Goal: Use online tool/utility: Utilize a website feature to perform a specific function

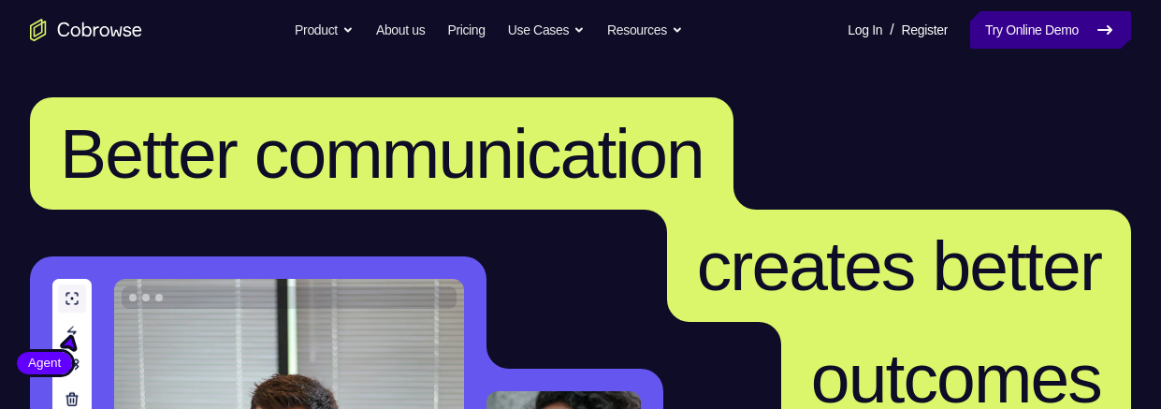
click at [1055, 20] on link "Try Online Demo" at bounding box center [1050, 29] width 161 height 37
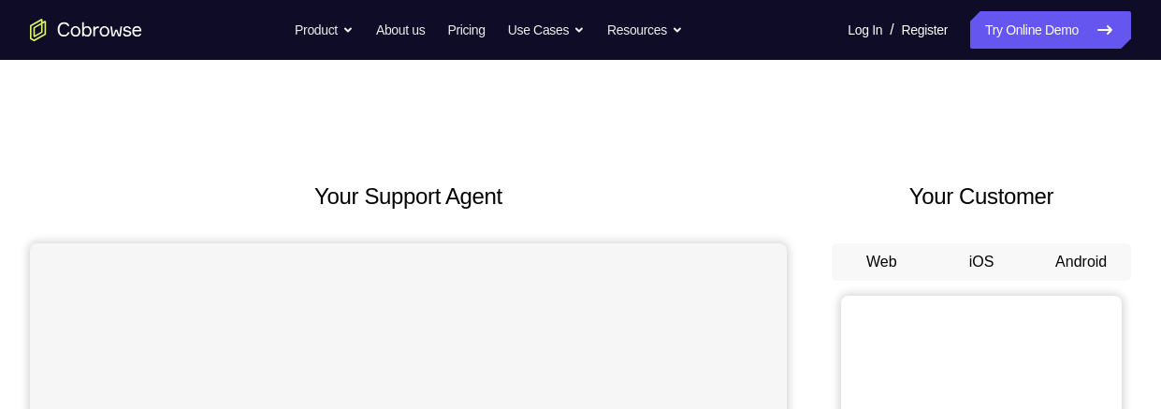
click at [1081, 264] on button "Android" at bounding box center [1081, 261] width 100 height 37
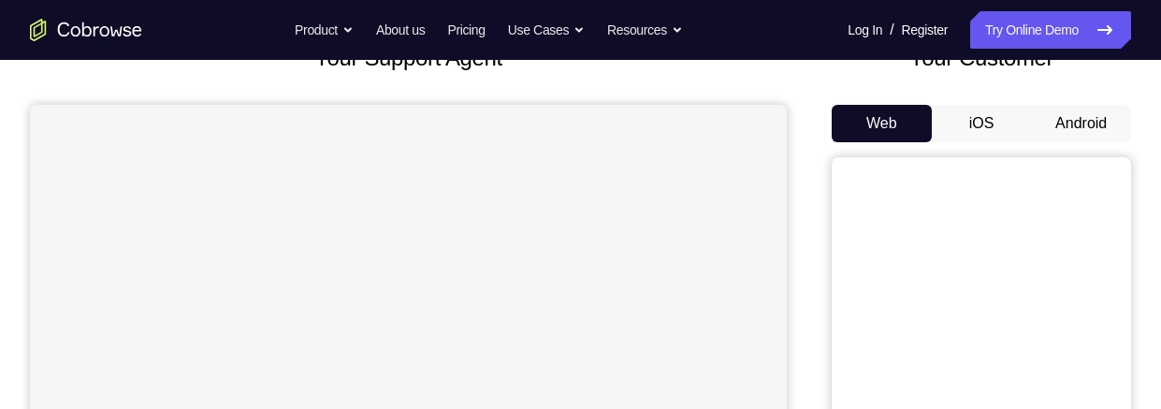
click at [1093, 126] on button "Android" at bounding box center [1081, 123] width 100 height 37
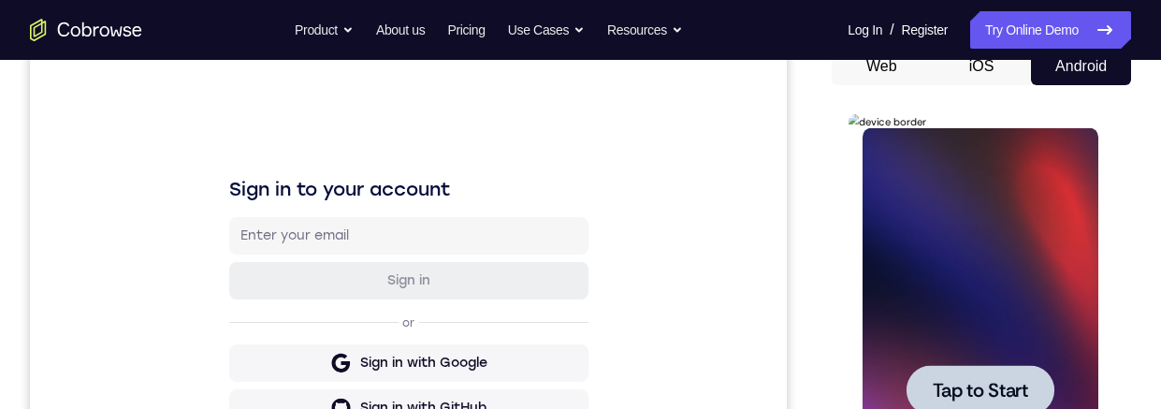
scroll to position [0, 0]
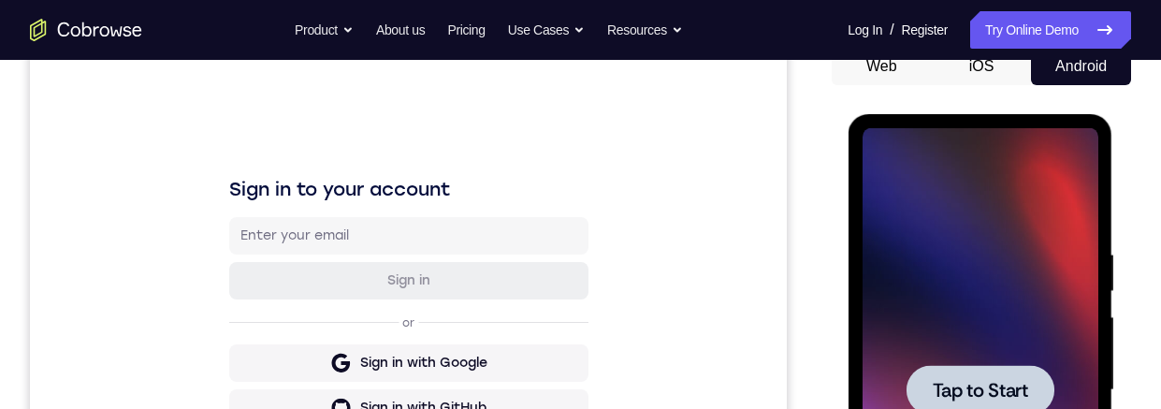
click at [1010, 381] on span "Tap to Start" at bounding box center [979, 390] width 95 height 19
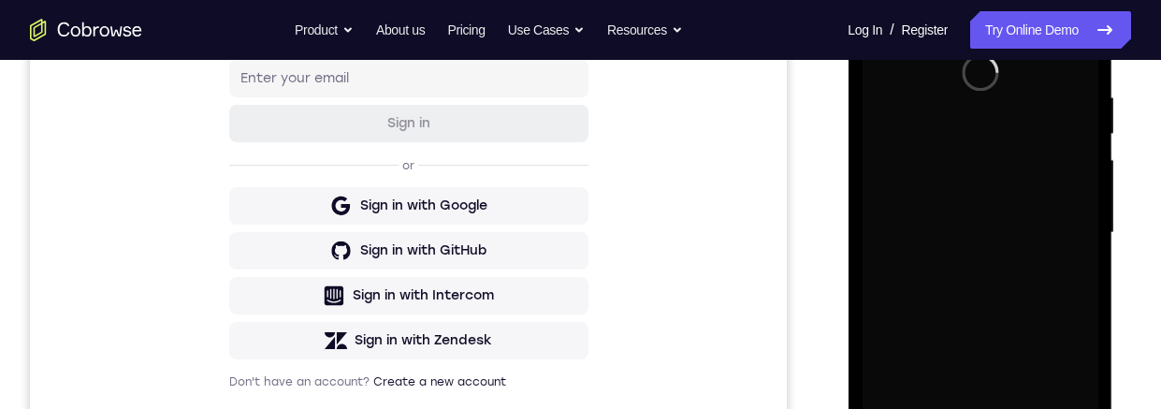
scroll to position [362, 0]
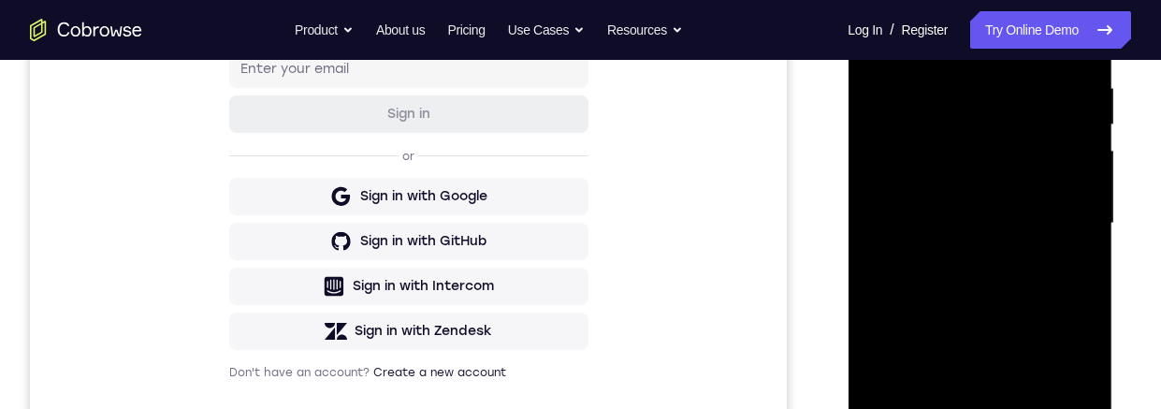
click at [973, 408] on div at bounding box center [980, 224] width 236 height 524
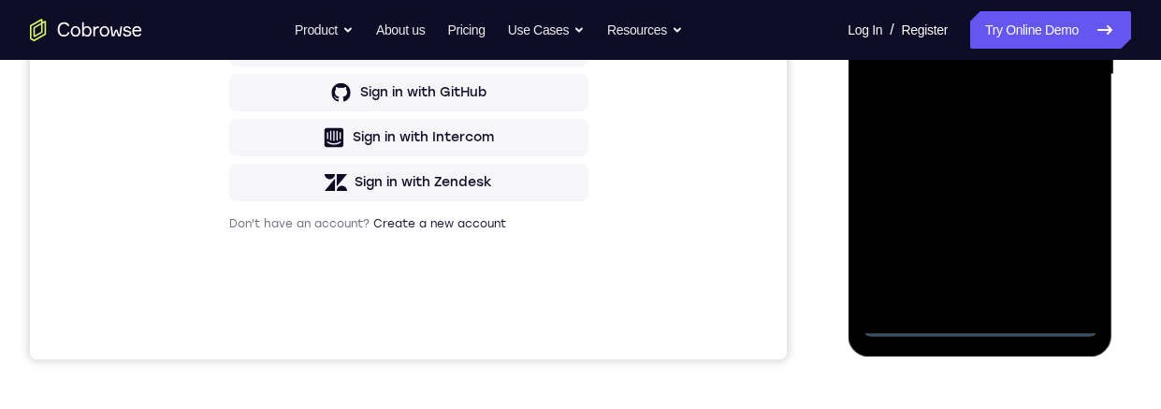
click at [974, 319] on div at bounding box center [980, 75] width 236 height 524
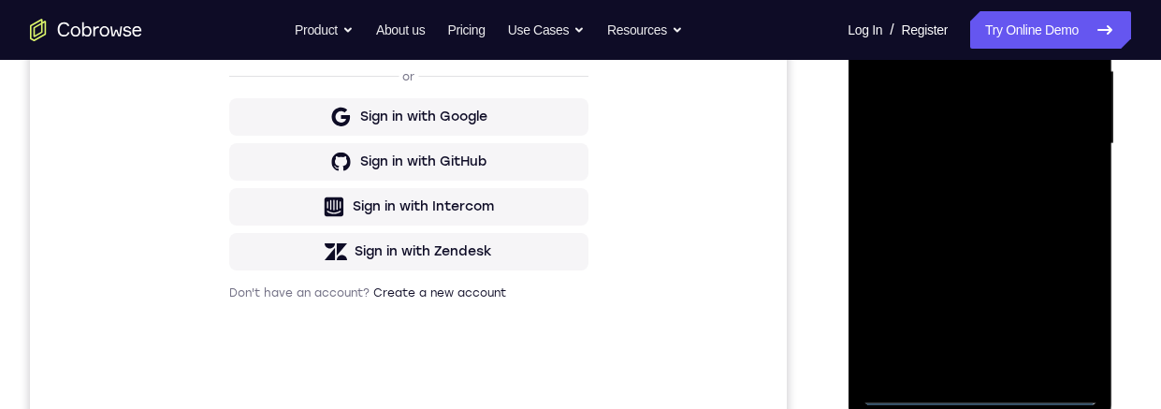
click at [1066, 311] on div at bounding box center [980, 144] width 236 height 524
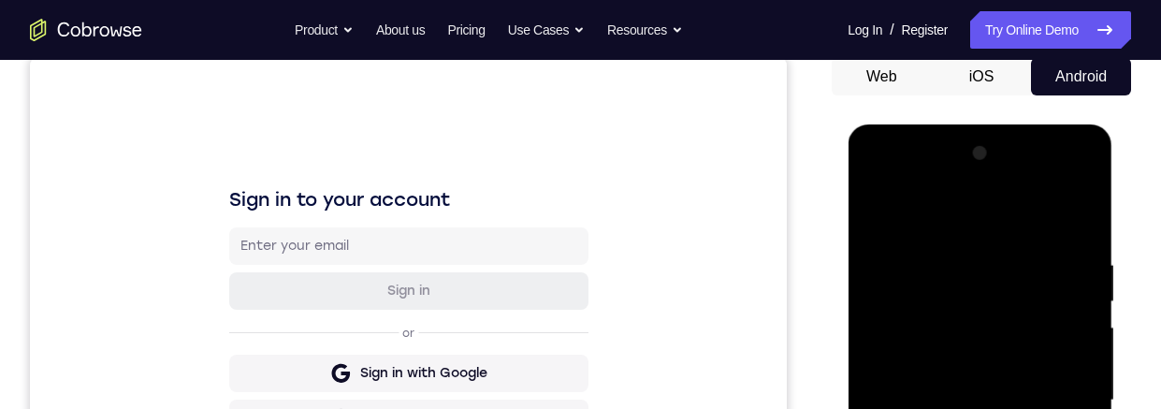
click at [1008, 219] on div at bounding box center [980, 400] width 236 height 524
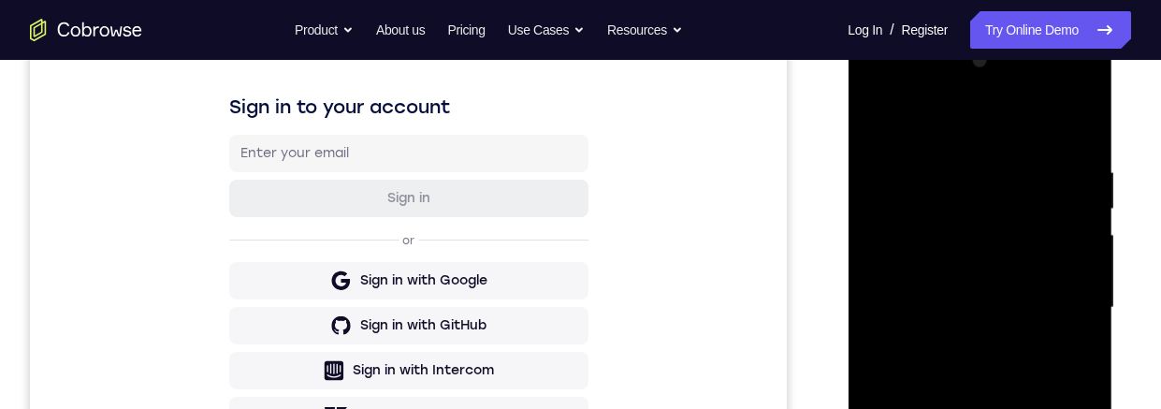
click at [1062, 288] on div at bounding box center [980, 308] width 236 height 524
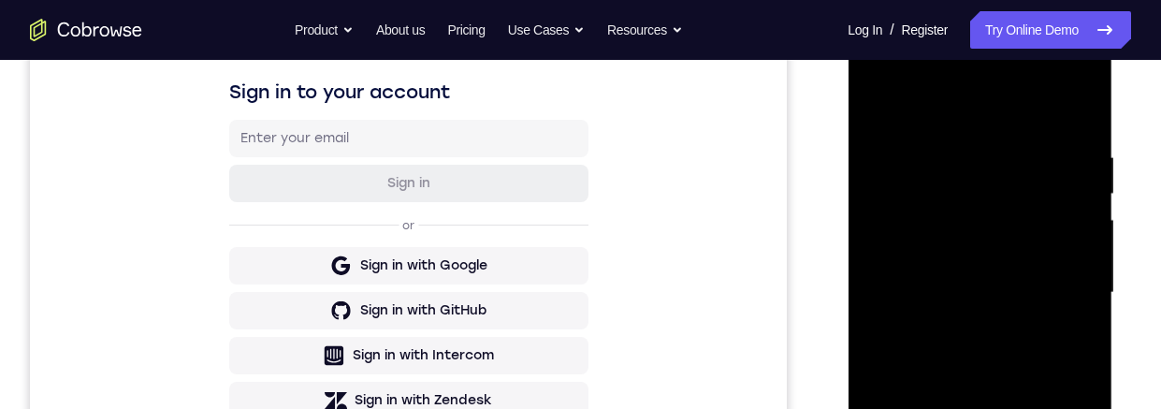
click at [964, 327] on div at bounding box center [980, 293] width 236 height 524
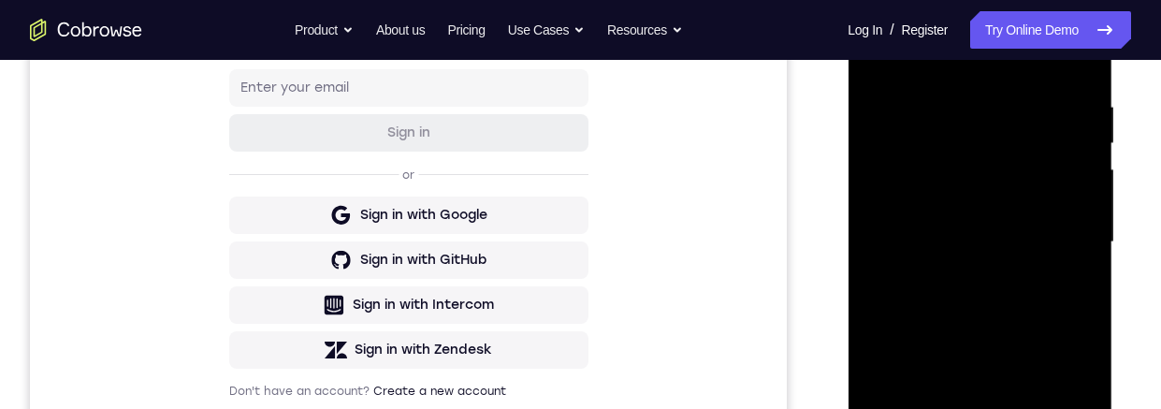
click at [1039, 220] on div at bounding box center [980, 242] width 236 height 524
click at [1018, 210] on div at bounding box center [980, 242] width 236 height 524
click at [1037, 239] on div at bounding box center [980, 242] width 236 height 524
click at [1048, 304] on div at bounding box center [980, 242] width 236 height 524
click at [1034, 292] on div at bounding box center [980, 242] width 236 height 524
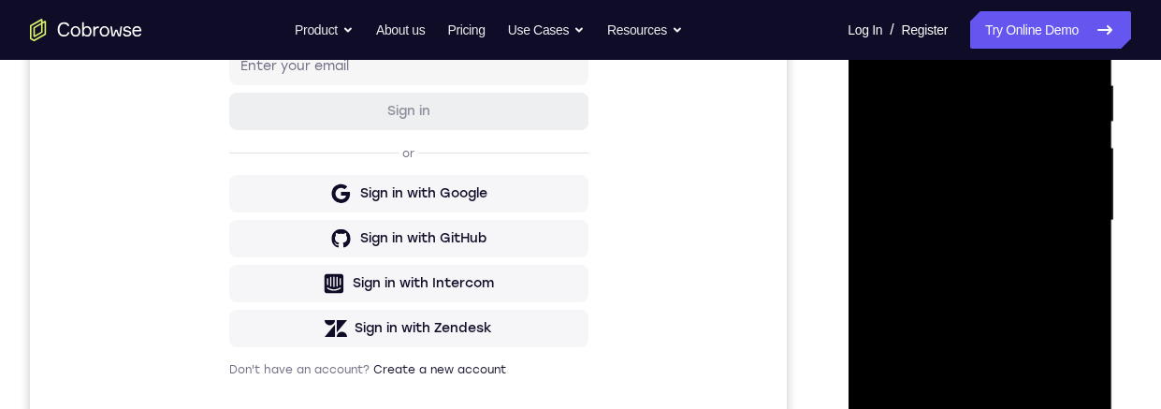
scroll to position [329, 0]
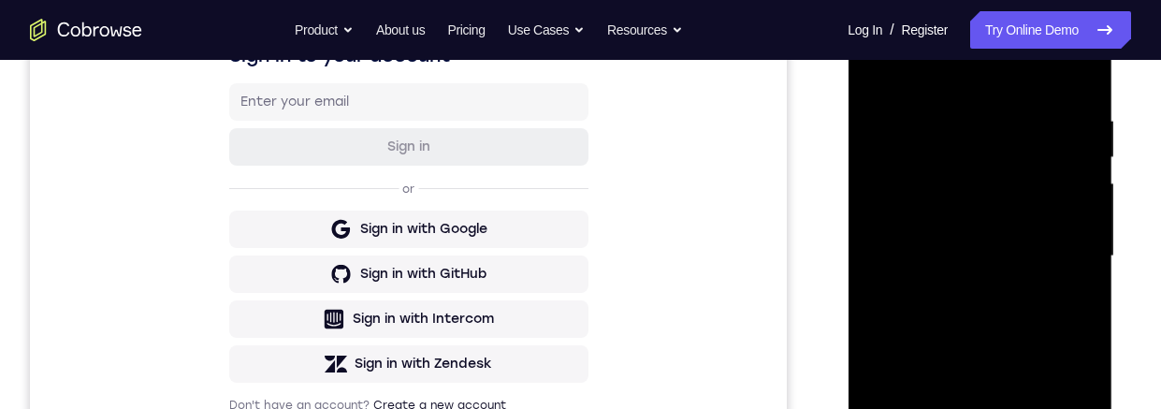
click at [1080, 93] on div at bounding box center [980, 256] width 236 height 524
click at [954, 112] on div at bounding box center [980, 256] width 236 height 524
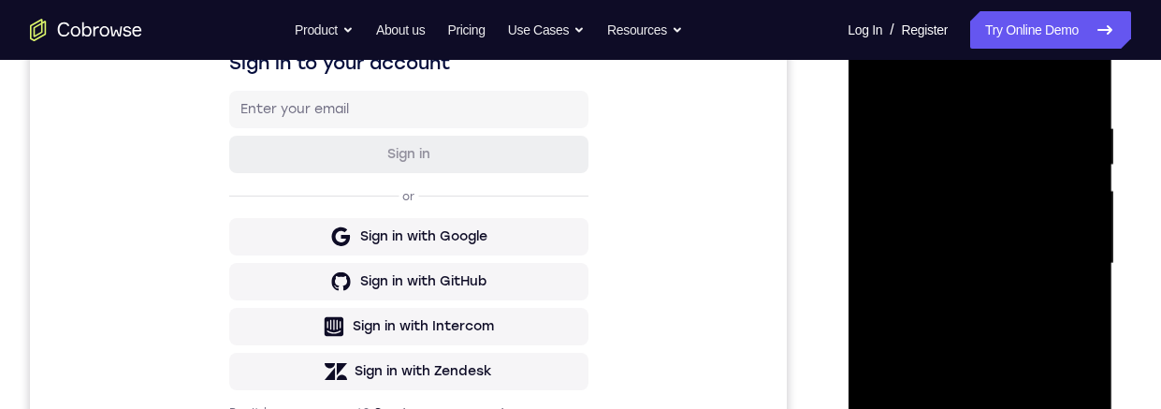
scroll to position [324, 0]
click at [1076, 86] on div at bounding box center [980, 262] width 236 height 524
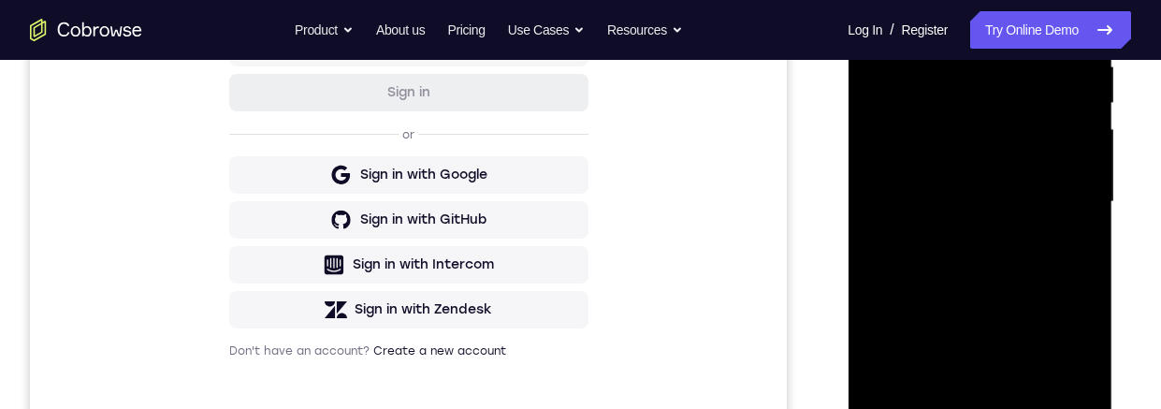
click at [1087, 273] on div at bounding box center [980, 202] width 236 height 524
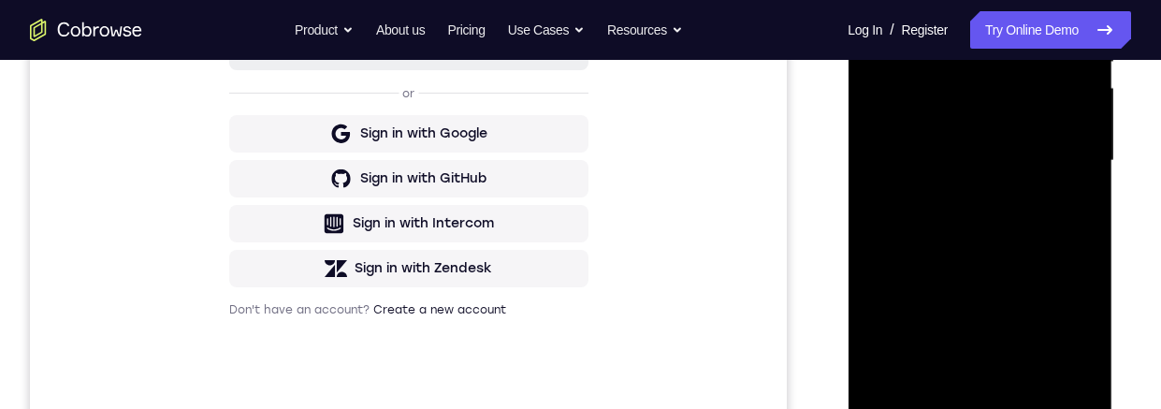
scroll to position [444, 0]
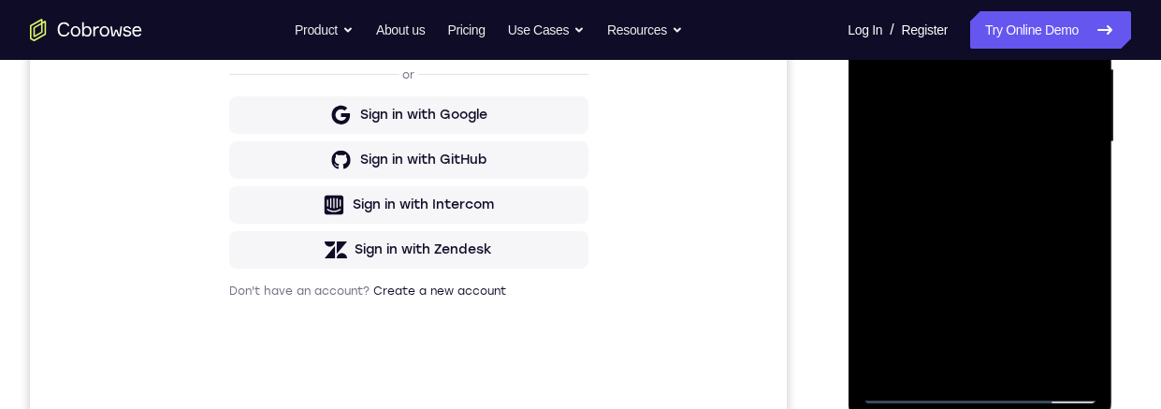
click at [1022, 364] on div at bounding box center [980, 142] width 236 height 524
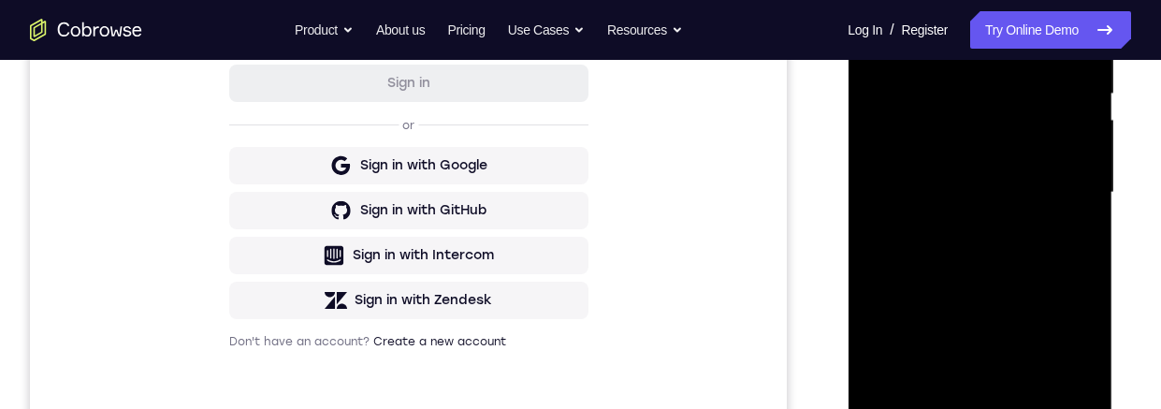
scroll to position [408, 0]
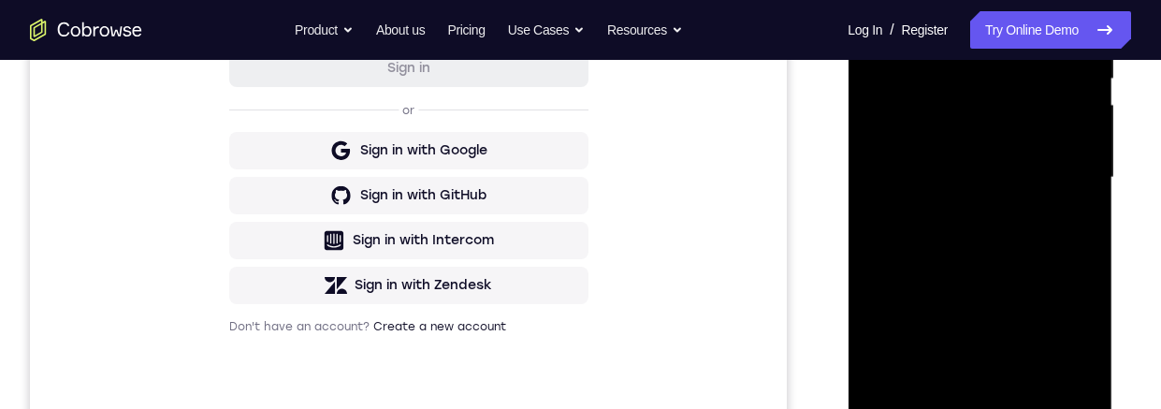
click at [1017, 269] on div at bounding box center [980, 178] width 236 height 524
click at [945, 329] on div at bounding box center [980, 178] width 236 height 524
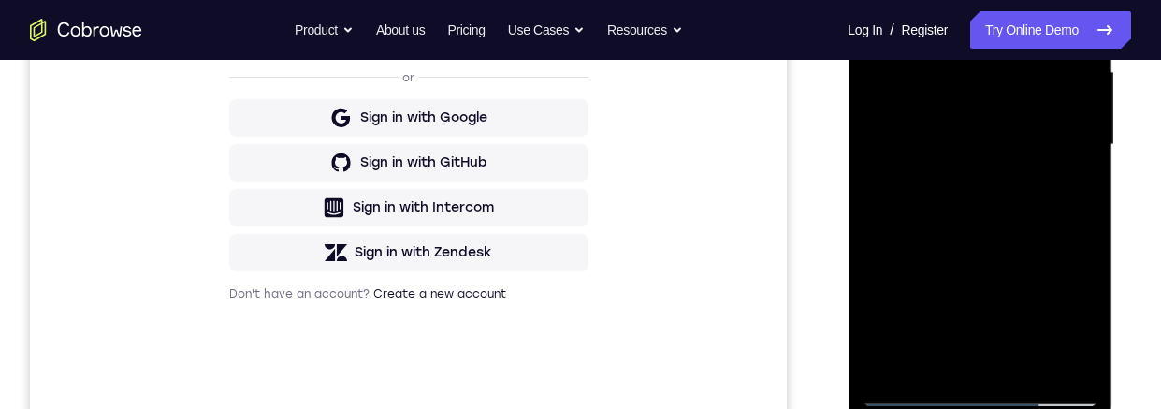
click at [945, 261] on div at bounding box center [980, 145] width 236 height 524
click at [982, 255] on div at bounding box center [980, 145] width 236 height 524
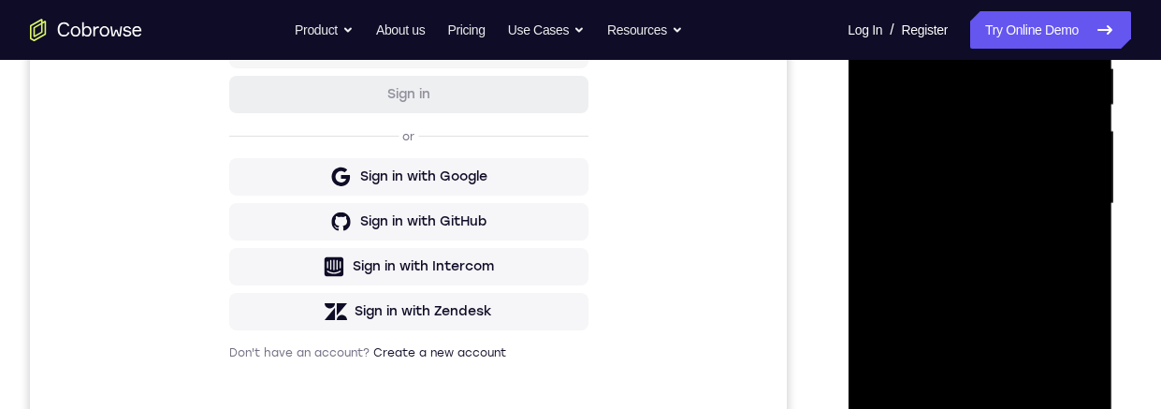
click at [929, 128] on div at bounding box center [980, 204] width 236 height 524
click at [965, 295] on div at bounding box center [980, 205] width 236 height 524
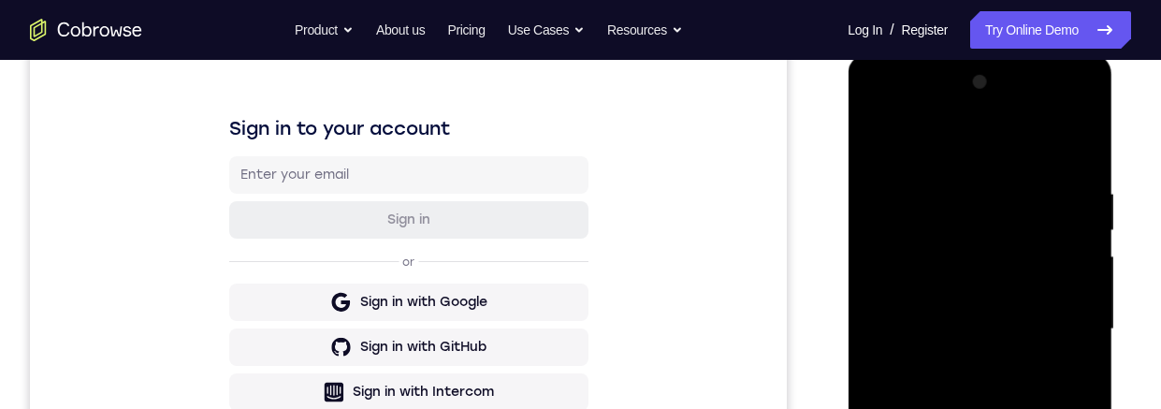
click at [866, 150] on div at bounding box center [980, 329] width 236 height 524
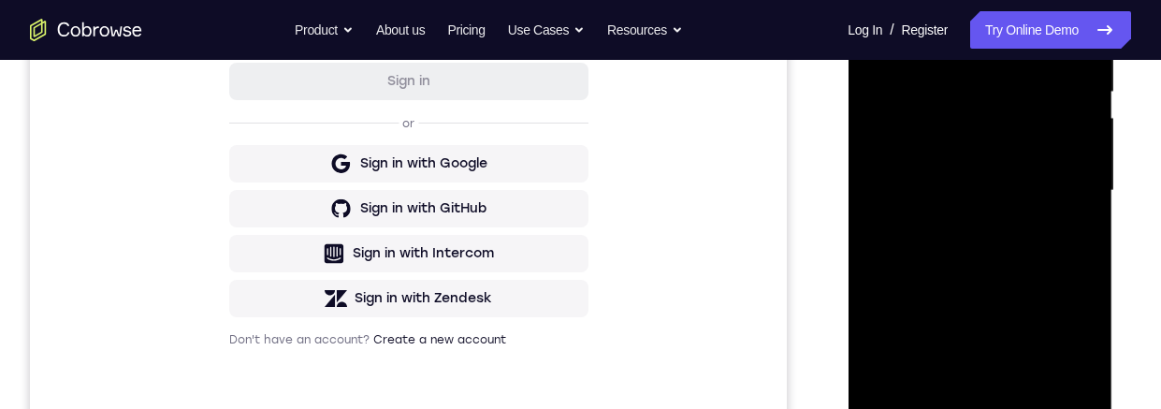
click at [973, 350] on div at bounding box center [980, 191] width 236 height 524
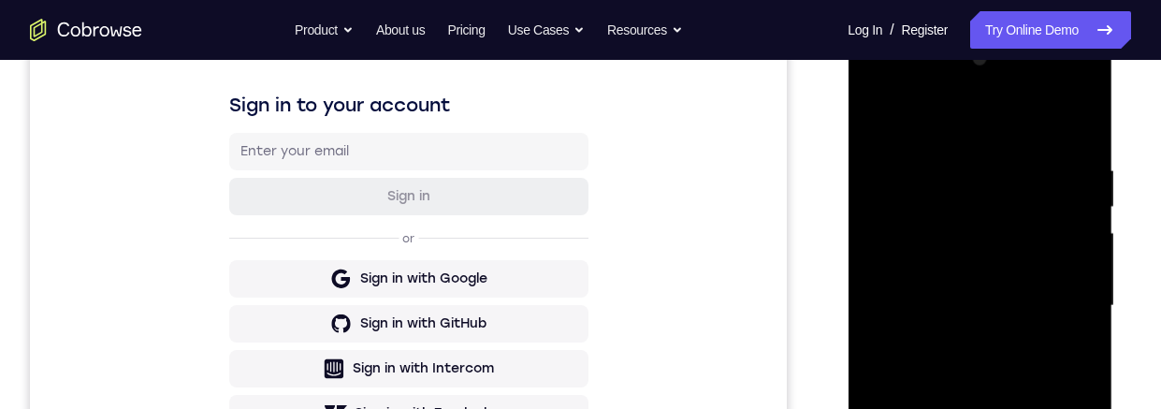
click at [877, 128] on div at bounding box center [980, 306] width 236 height 524
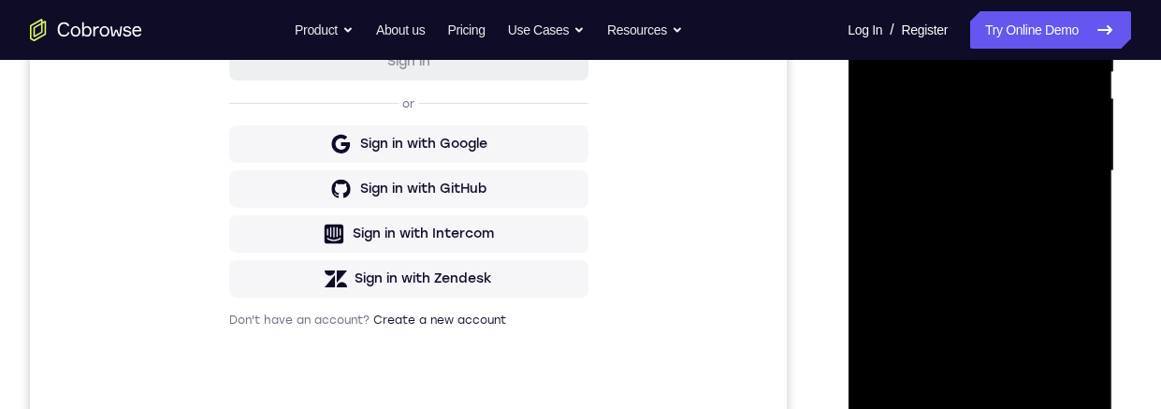
scroll to position [422, 0]
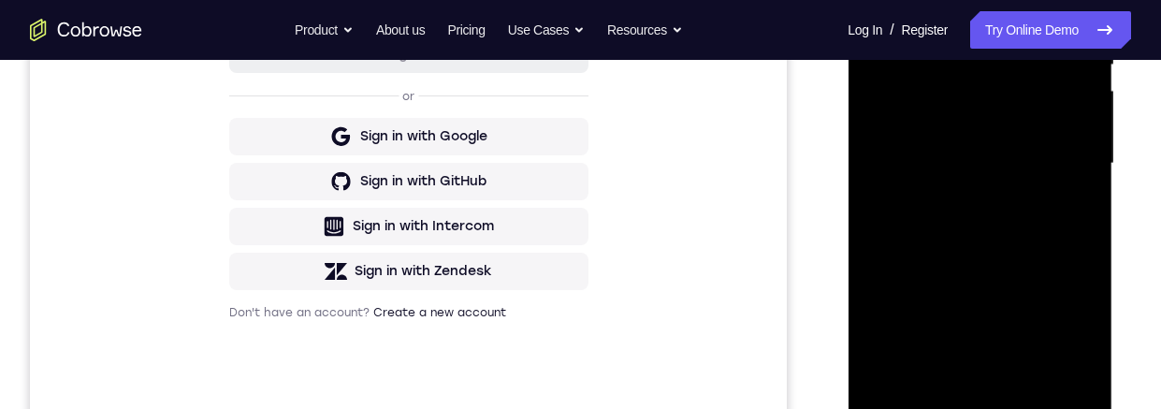
click at [919, 274] on div at bounding box center [980, 164] width 236 height 524
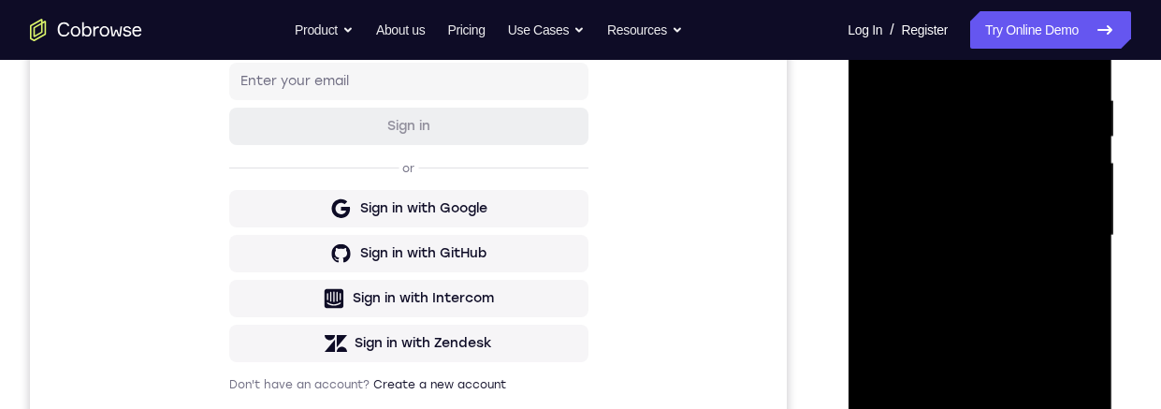
scroll to position [297, 0]
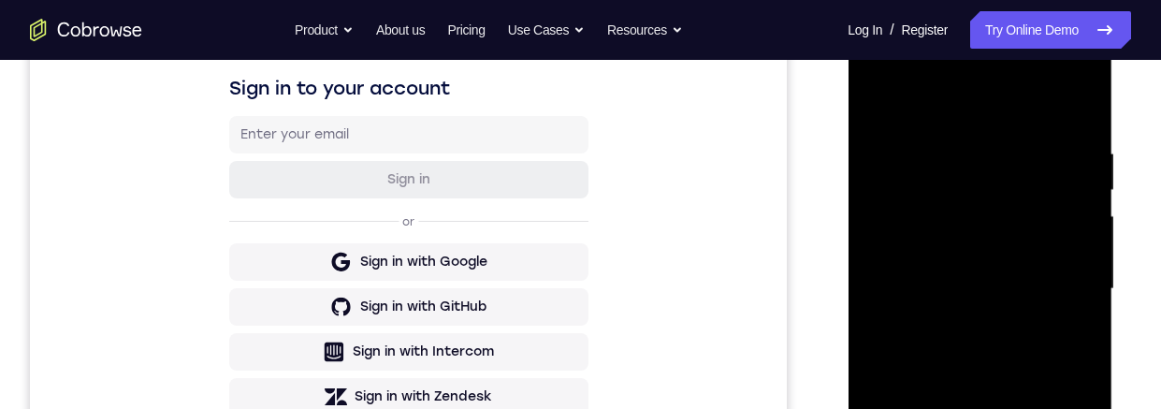
click at [870, 107] on div at bounding box center [980, 289] width 236 height 524
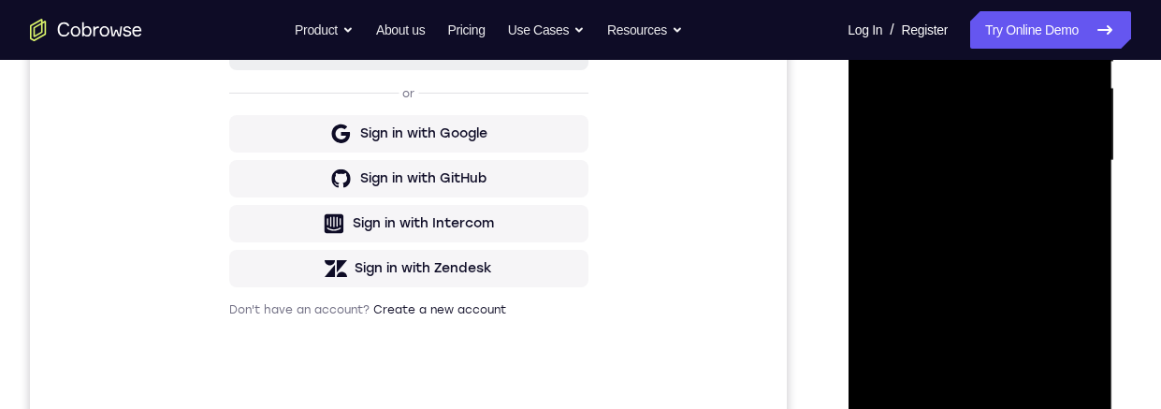
click at [911, 272] on div at bounding box center [980, 161] width 236 height 524
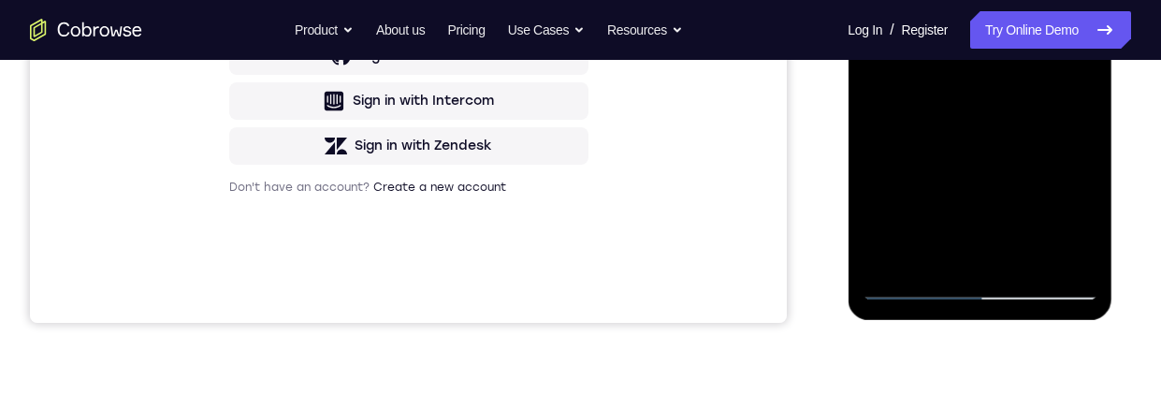
scroll to position [545, 0]
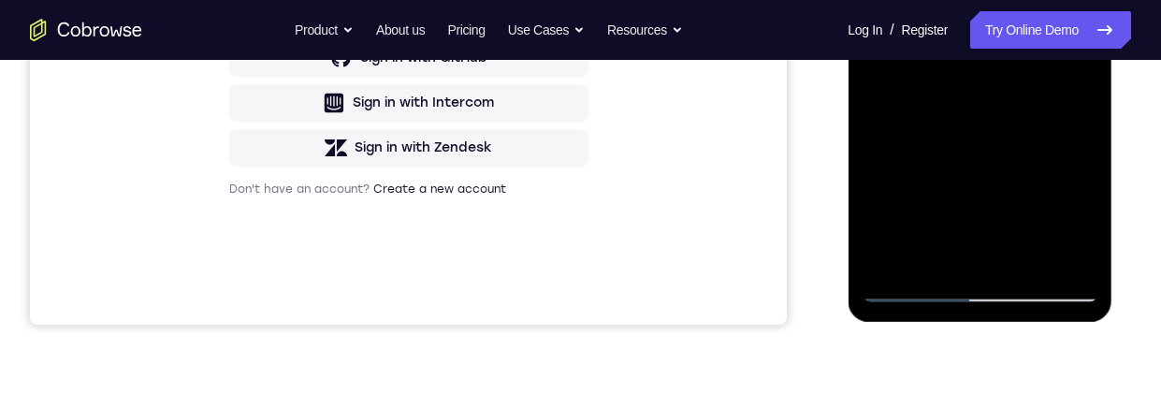
click at [1063, 94] on div at bounding box center [980, 40] width 236 height 524
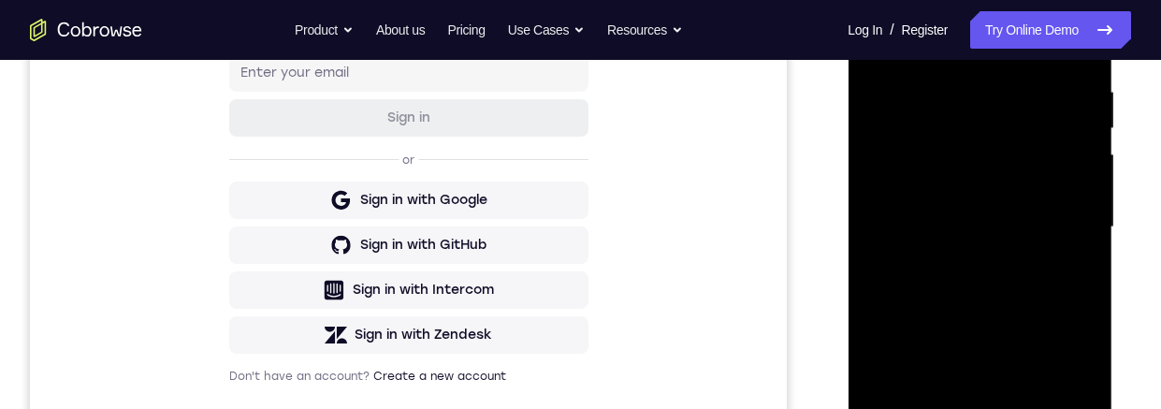
scroll to position [298, 0]
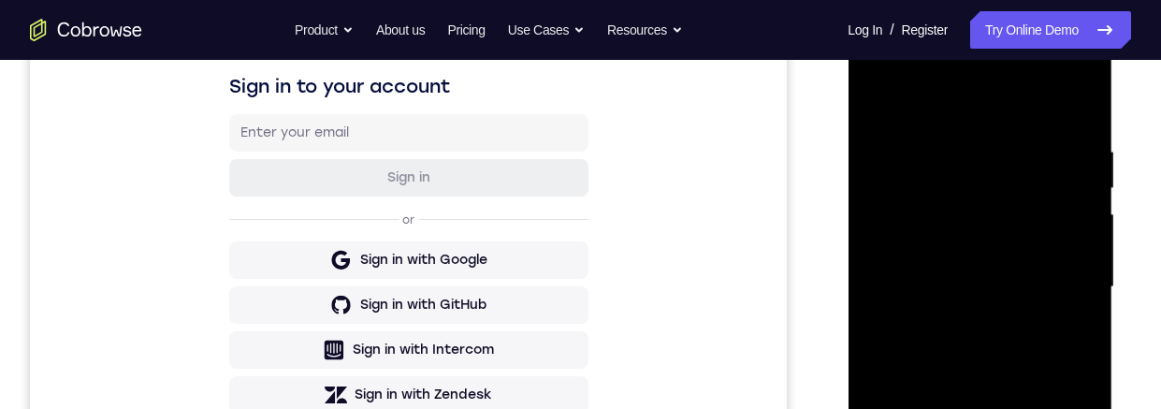
click at [868, 106] on div at bounding box center [980, 287] width 236 height 524
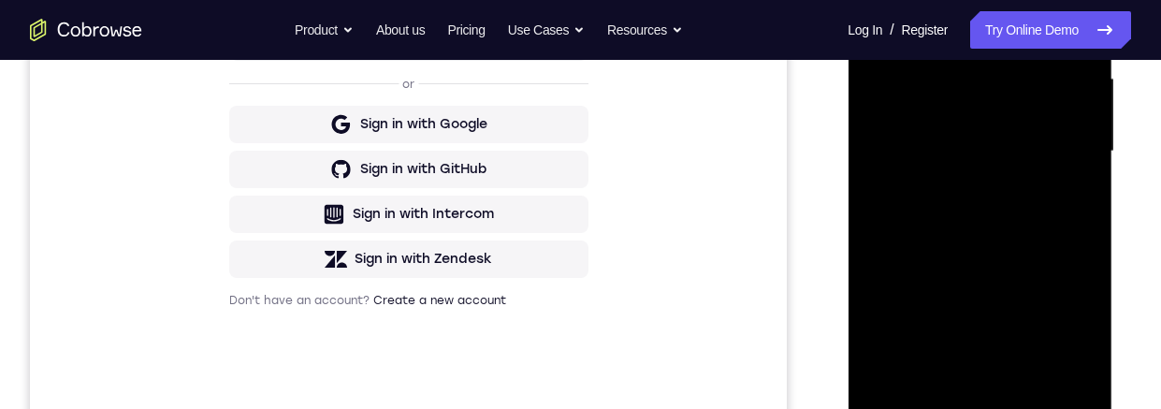
click at [916, 215] on div at bounding box center [980, 152] width 236 height 524
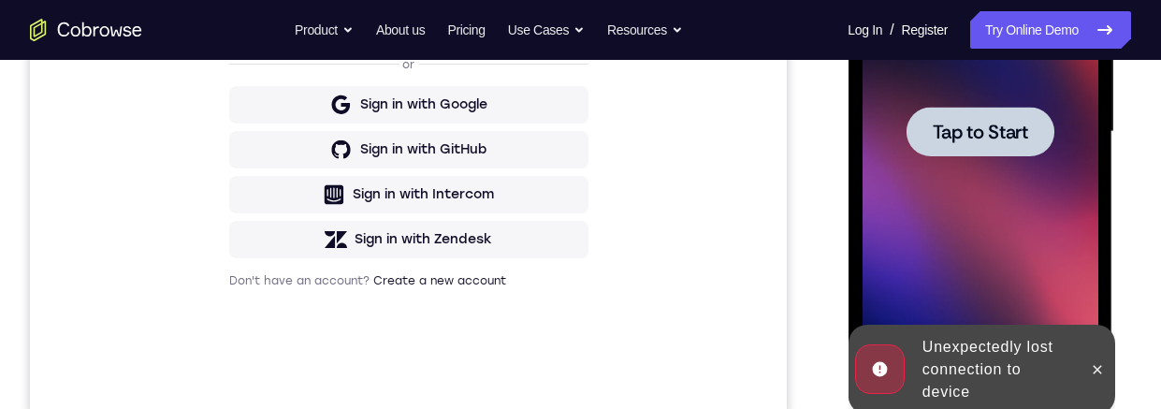
scroll to position [340, 0]
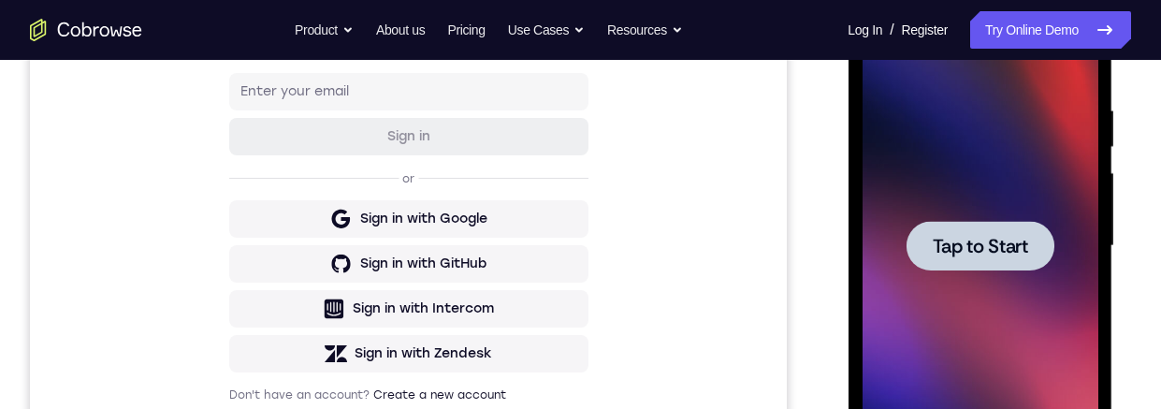
click at [979, 245] on span "Tap to Start" at bounding box center [979, 246] width 95 height 19
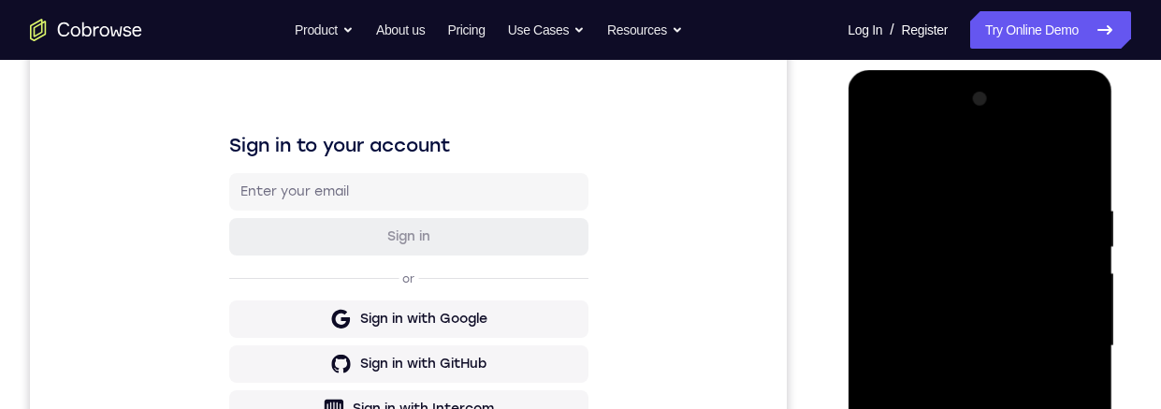
scroll to position [459, 0]
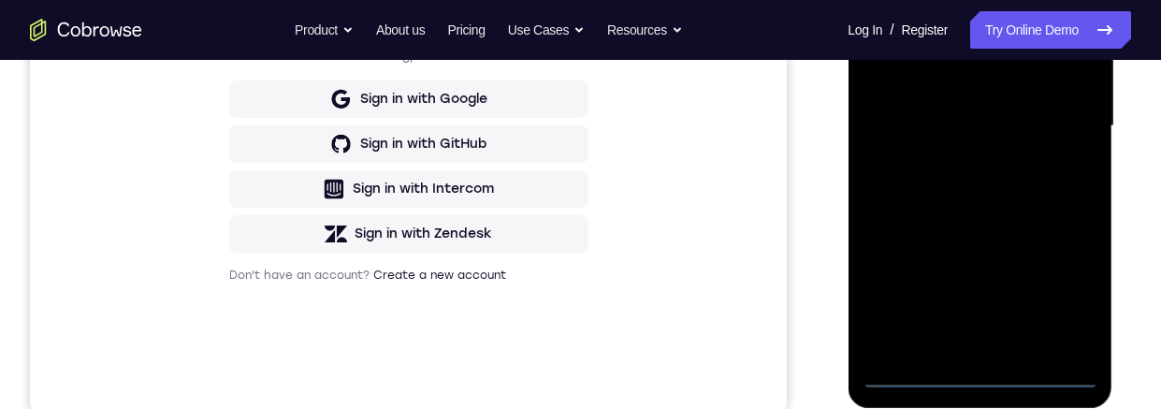
click at [981, 372] on div at bounding box center [980, 126] width 236 height 524
click at [1059, 297] on div at bounding box center [980, 126] width 236 height 524
click at [980, 0] on div at bounding box center [980, 126] width 236 height 524
click at [1058, 113] on div at bounding box center [980, 126] width 236 height 524
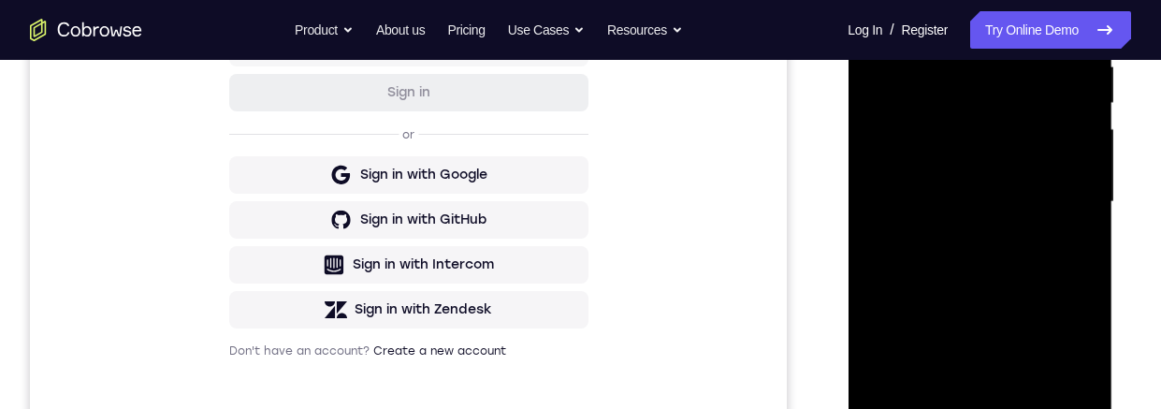
click at [959, 408] on div at bounding box center [980, 202] width 236 height 524
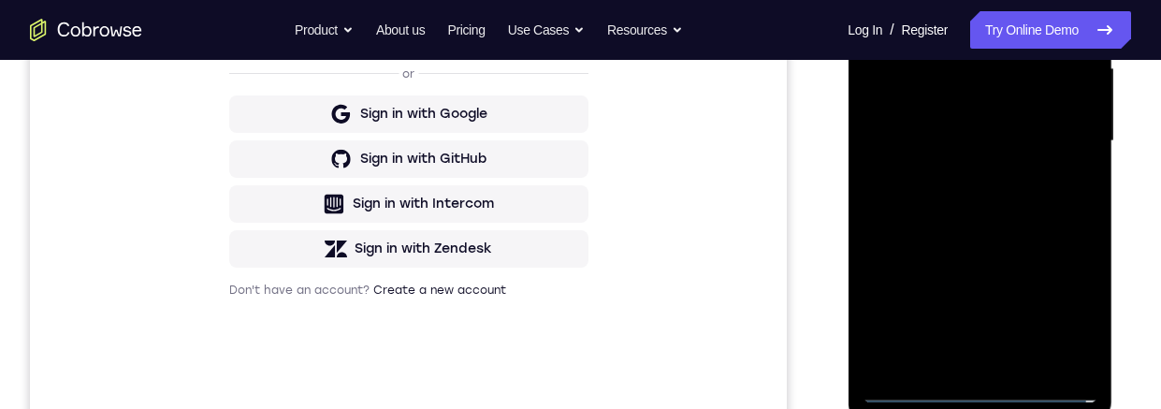
click at [939, 122] on div at bounding box center [980, 141] width 236 height 524
click at [992, 98] on div at bounding box center [980, 141] width 236 height 524
click at [873, 171] on div at bounding box center [980, 141] width 236 height 524
click at [912, 218] on div at bounding box center [980, 141] width 236 height 524
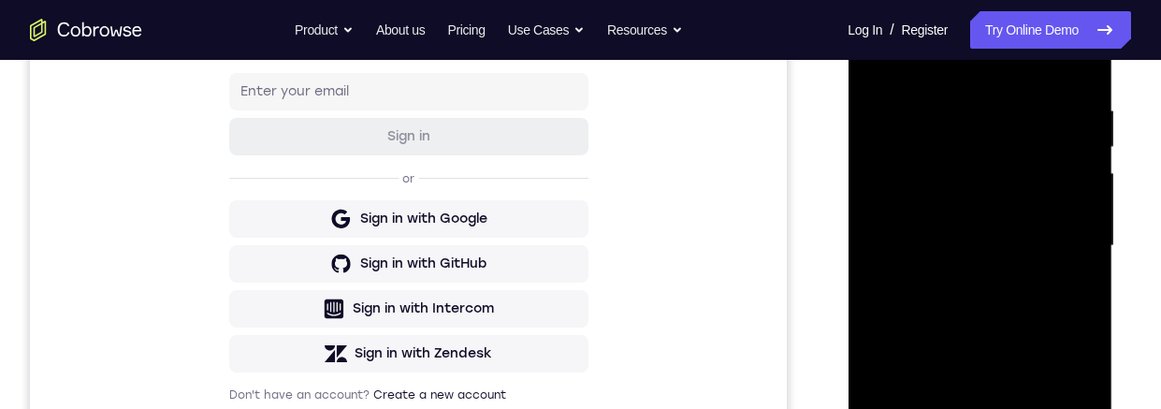
scroll to position [231, 0]
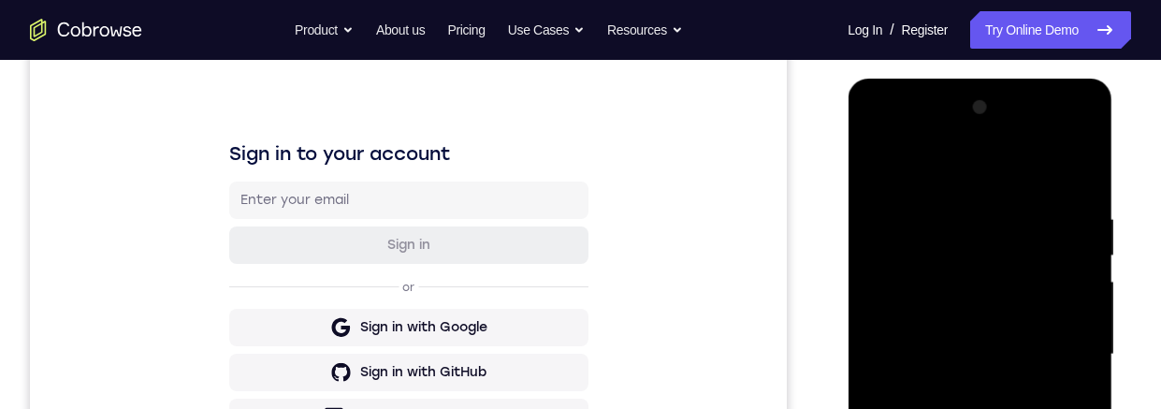
click at [1056, 139] on div at bounding box center [980, 355] width 236 height 524
click at [886, 140] on div at bounding box center [980, 355] width 236 height 524
click at [889, 306] on div at bounding box center [980, 355] width 236 height 524
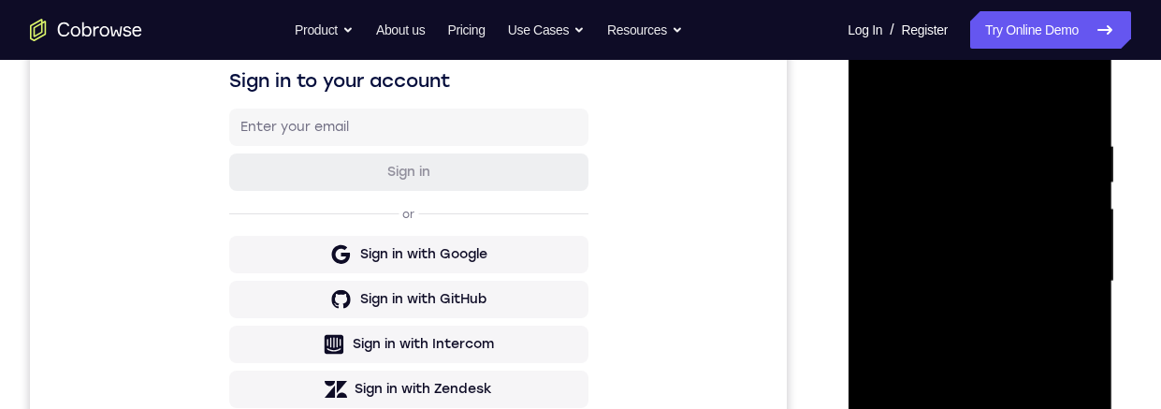
scroll to position [446, 0]
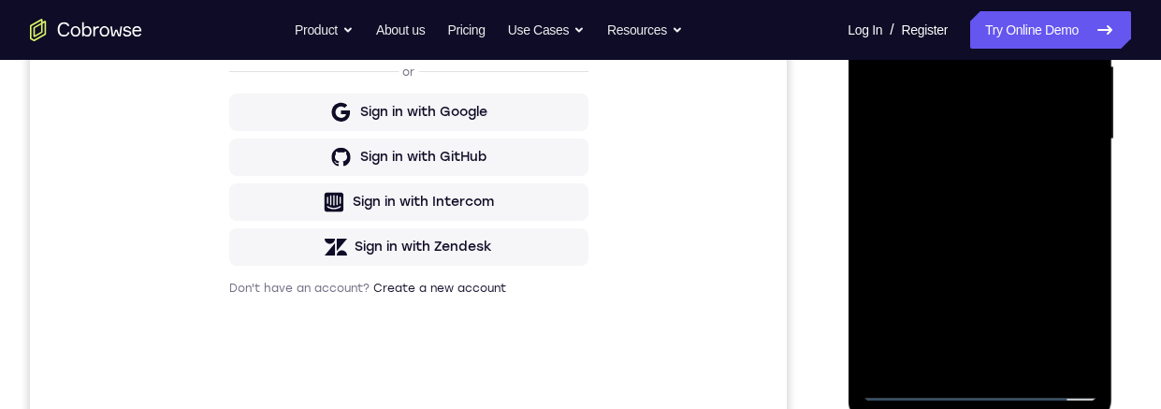
click at [947, 360] on div at bounding box center [980, 139] width 236 height 524
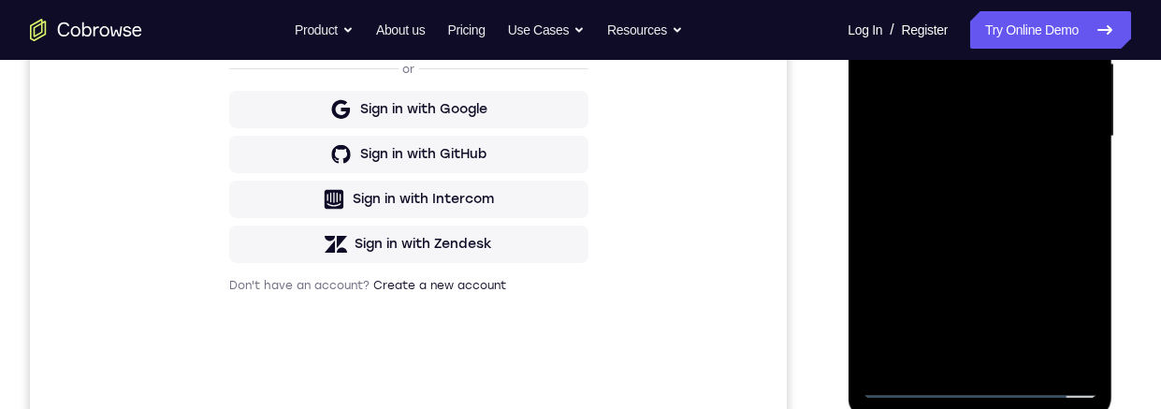
scroll to position [371, 0]
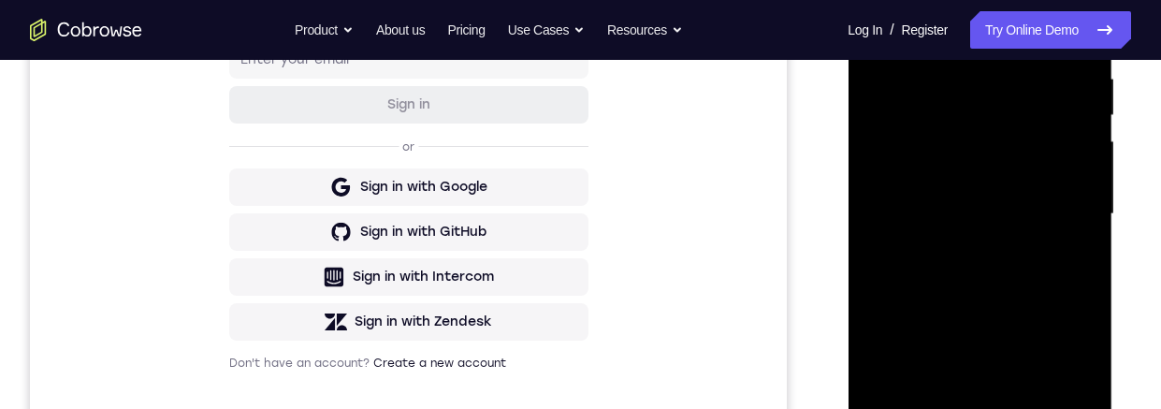
click at [910, 190] on div at bounding box center [980, 214] width 236 height 524
click at [981, 169] on div at bounding box center [980, 215] width 236 height 524
click at [1039, 216] on div at bounding box center [980, 215] width 236 height 524
click at [1033, 281] on div at bounding box center [980, 215] width 236 height 524
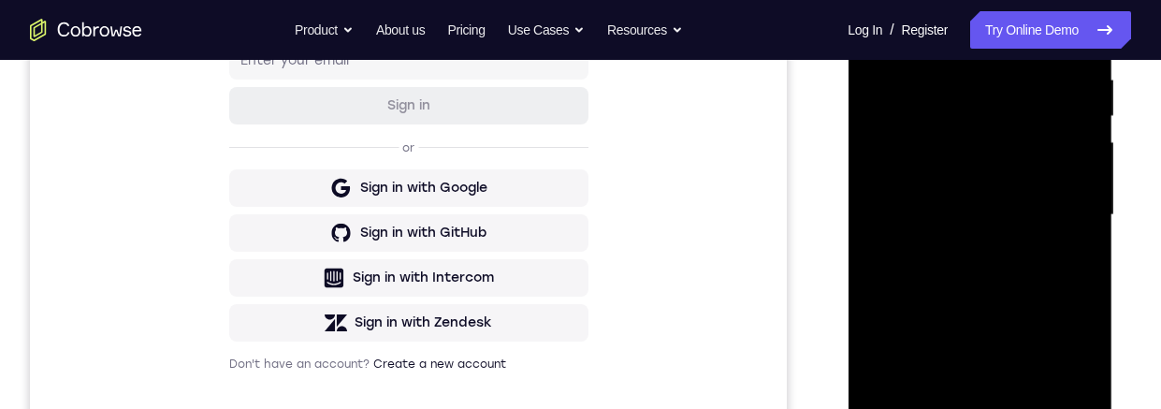
scroll to position [316, 0]
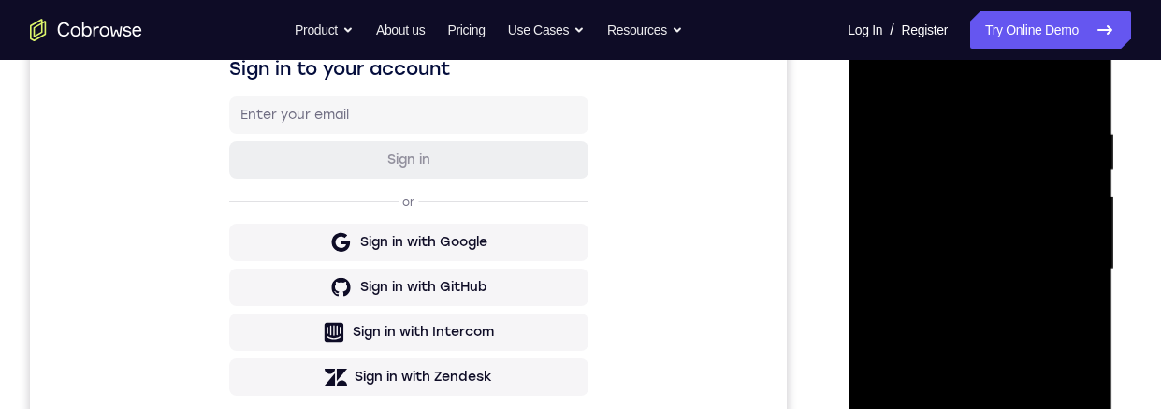
click at [1002, 322] on div at bounding box center [980, 269] width 236 height 524
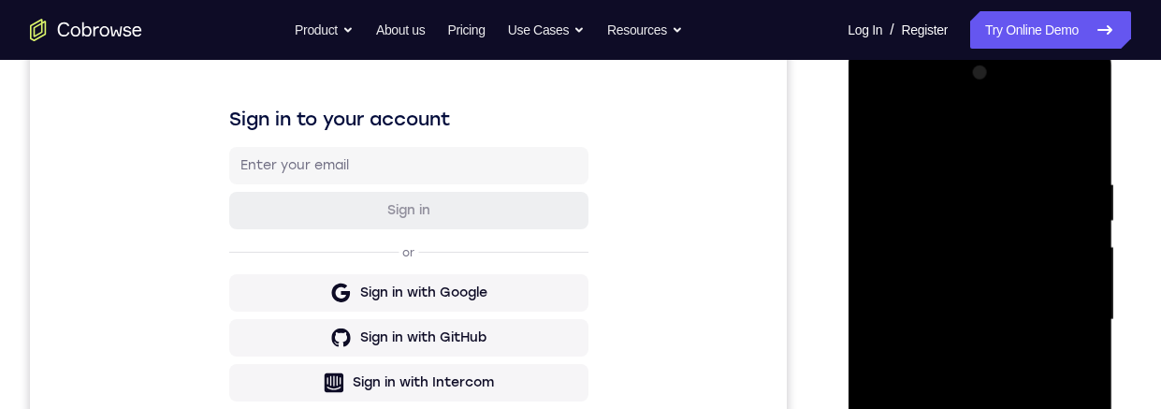
scroll to position [328, 0]
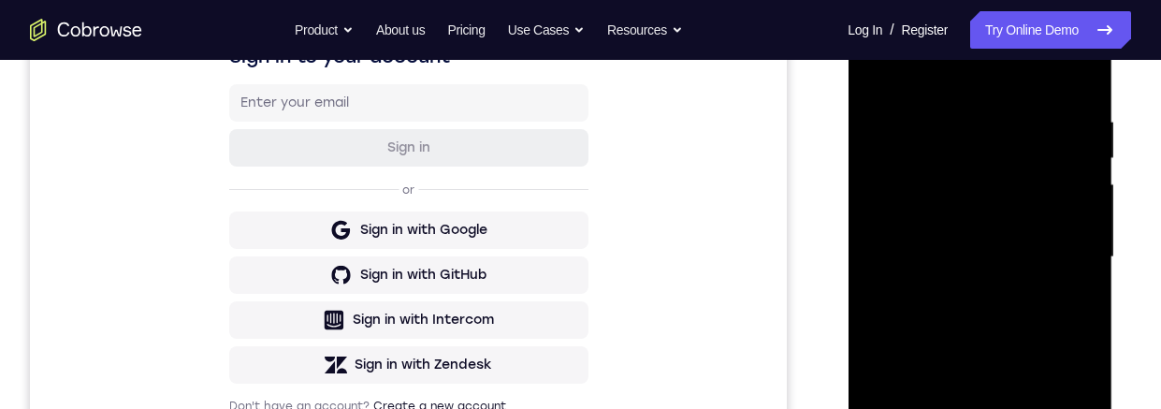
click at [1035, 331] on div at bounding box center [980, 257] width 236 height 524
click at [953, 110] on div at bounding box center [980, 256] width 236 height 524
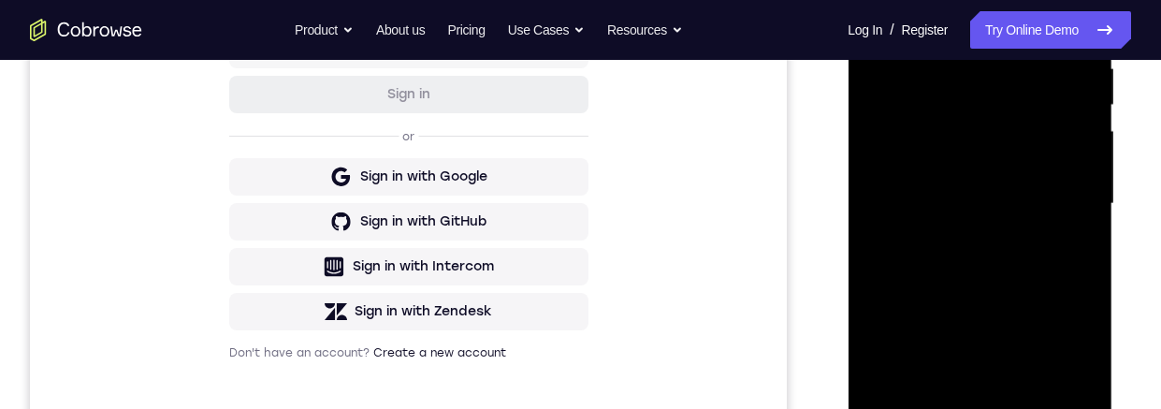
scroll to position [411, 0]
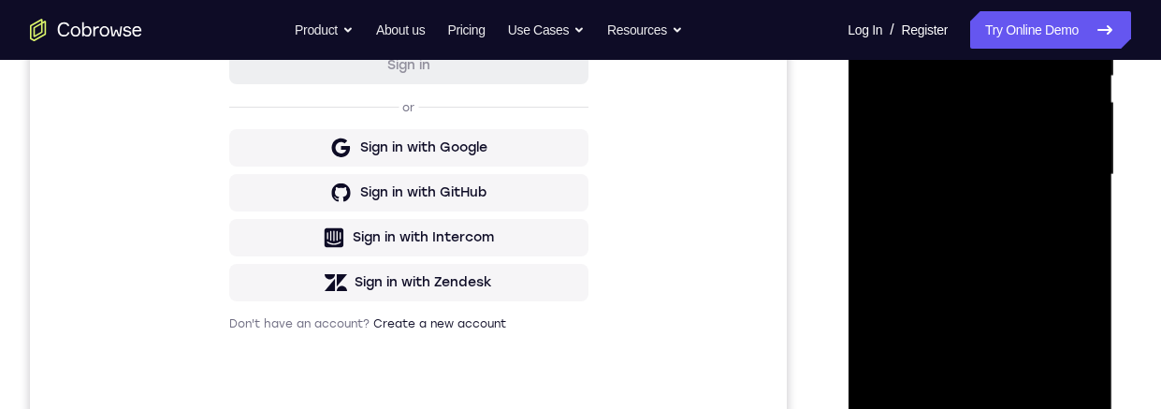
click at [1076, 381] on div at bounding box center [980, 175] width 236 height 524
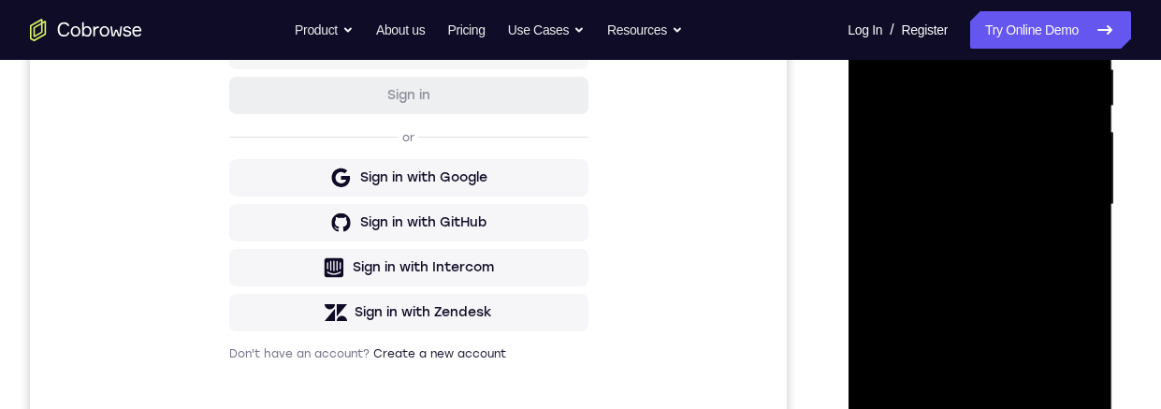
scroll to position [362, 0]
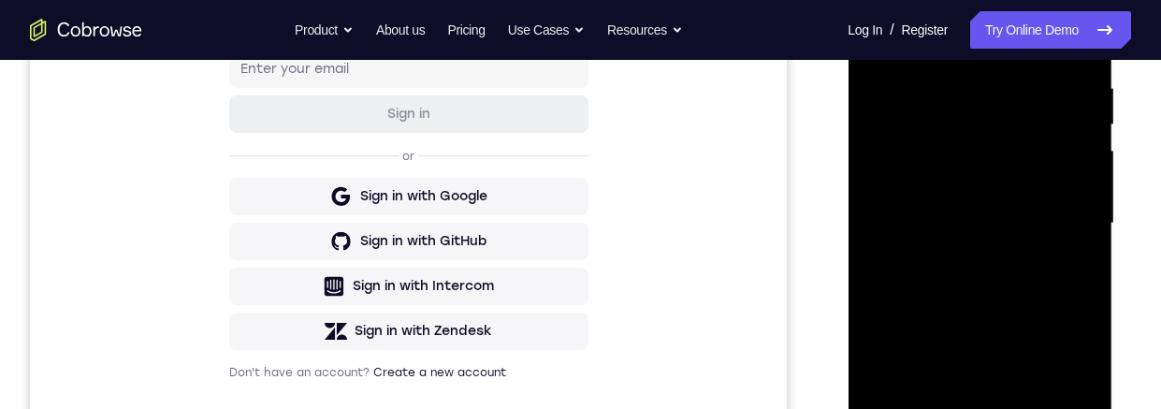
click at [1050, 217] on div at bounding box center [980, 224] width 236 height 524
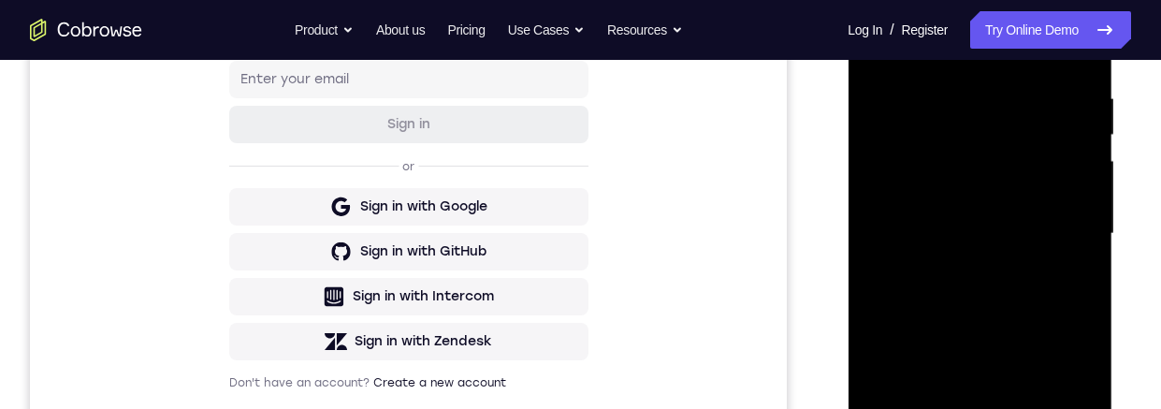
scroll to position [454, 0]
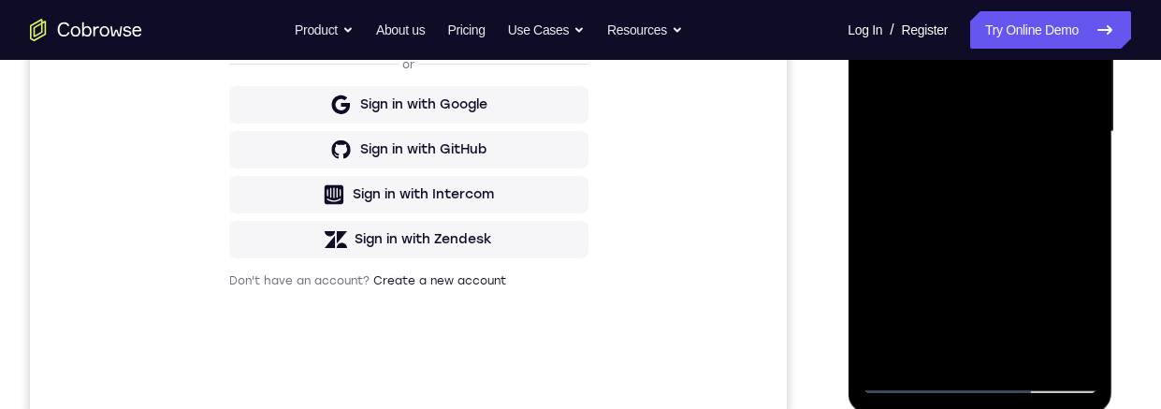
click at [1075, 345] on div at bounding box center [980, 132] width 236 height 524
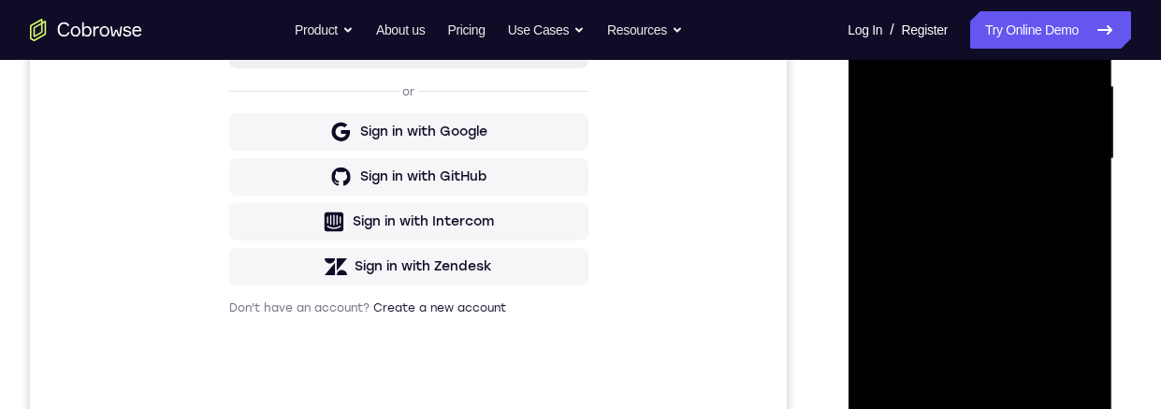
scroll to position [407, 0]
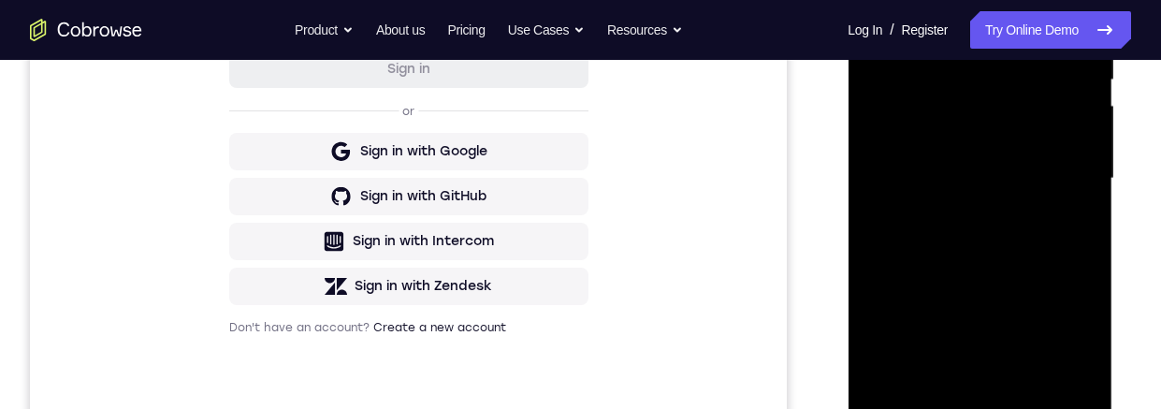
click at [1056, 250] on div at bounding box center [980, 179] width 236 height 524
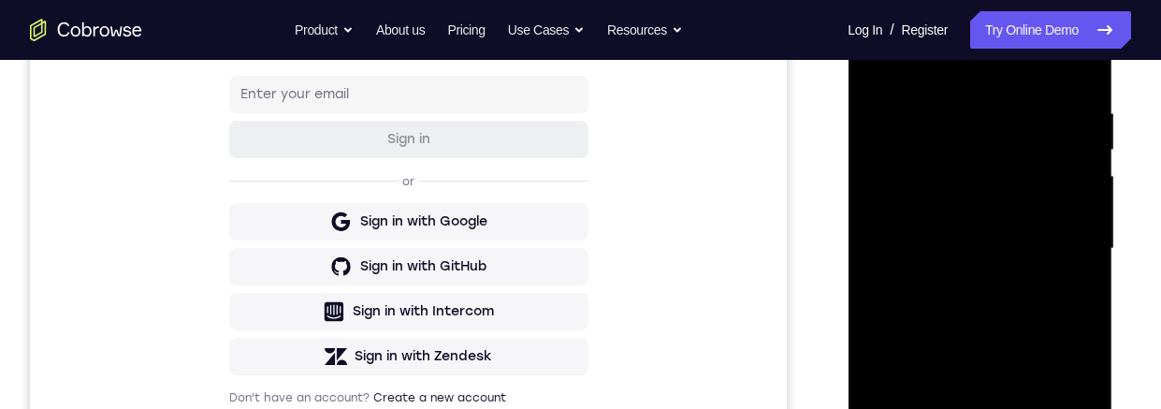
scroll to position [334, 0]
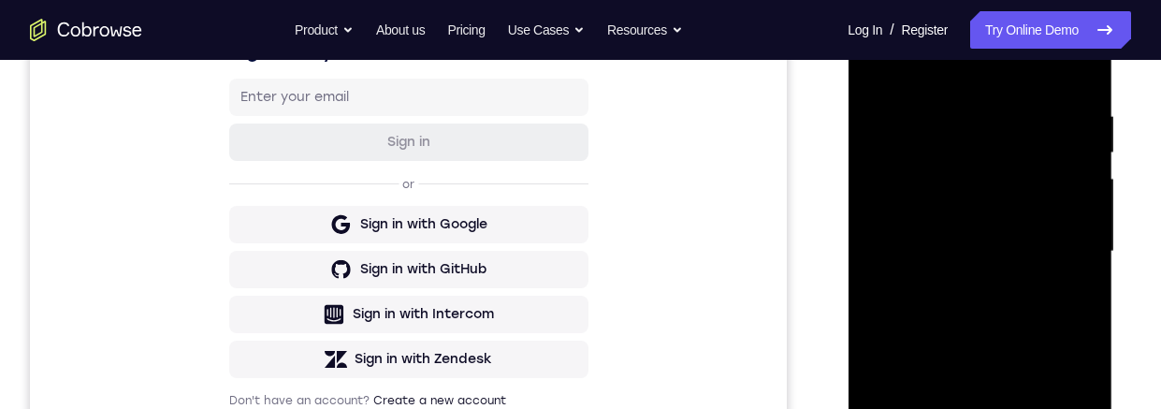
click at [1067, 299] on div at bounding box center [980, 252] width 236 height 524
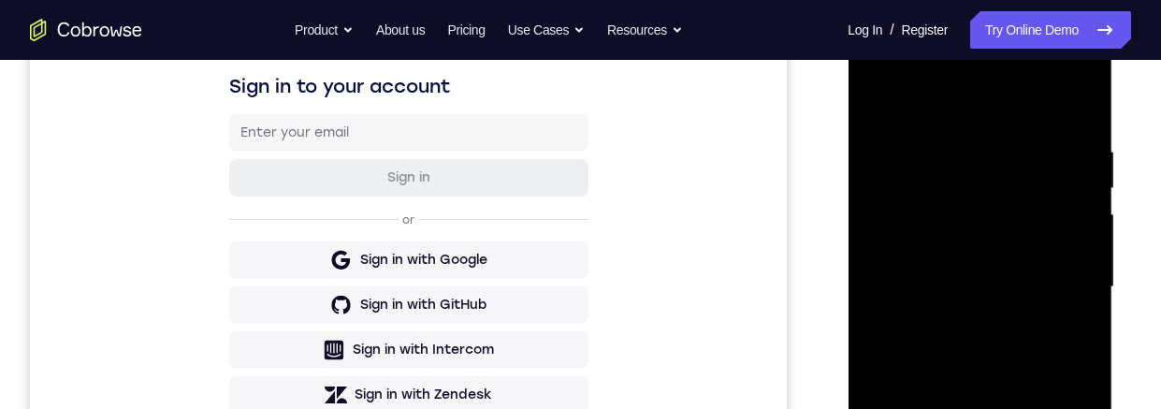
scroll to position [341, 0]
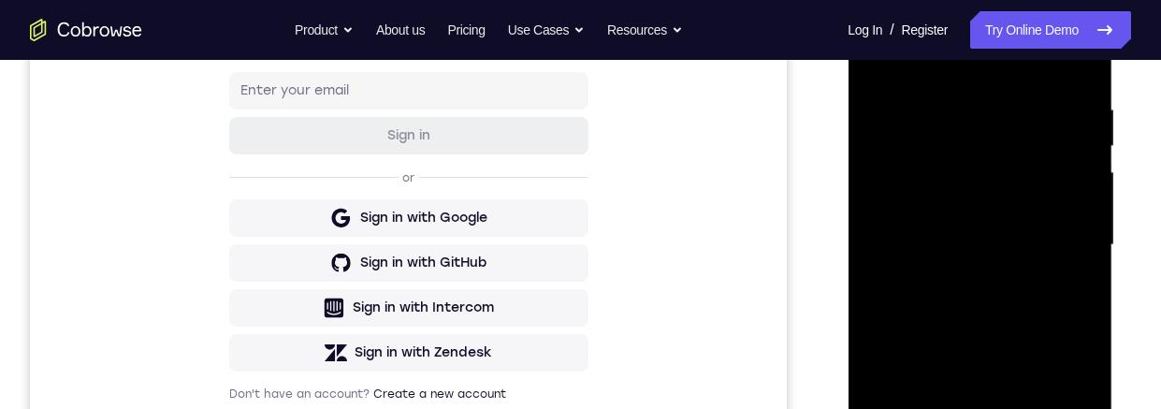
click at [1059, 408] on div at bounding box center [980, 245] width 236 height 524
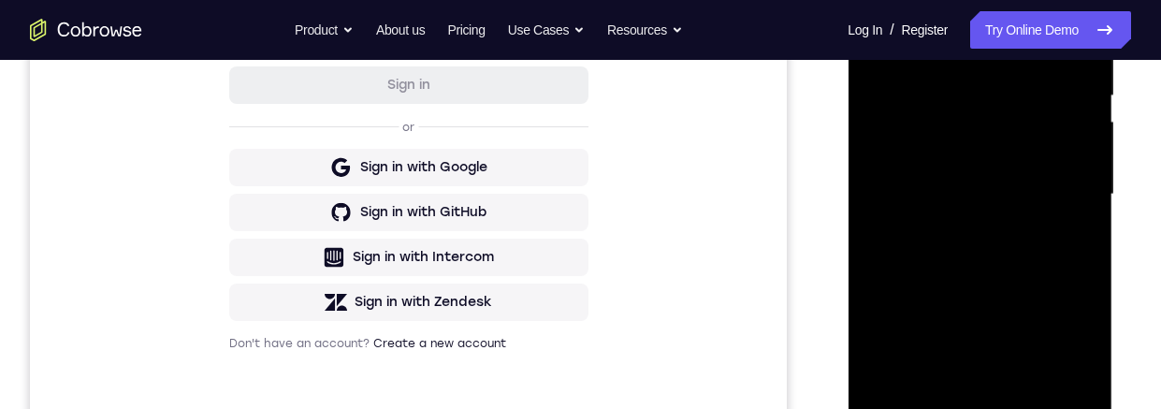
scroll to position [315, 0]
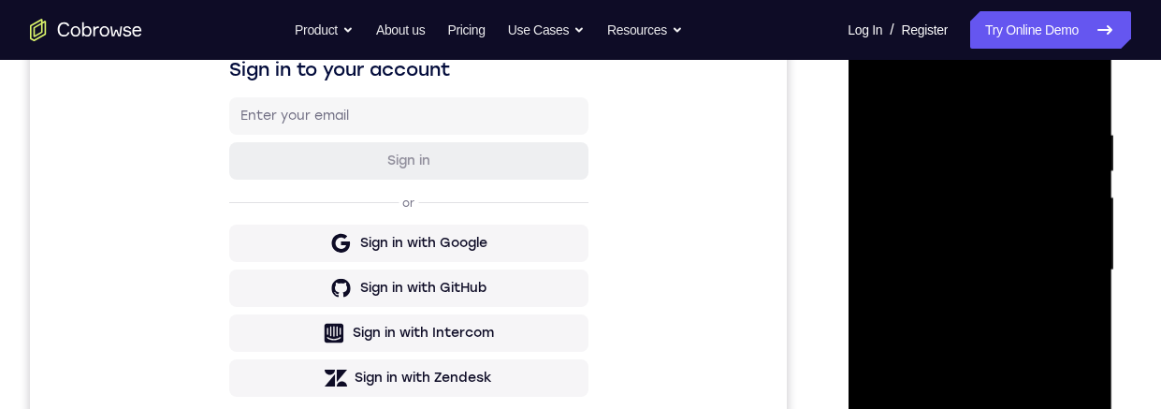
click at [1069, 274] on div at bounding box center [980, 270] width 236 height 524
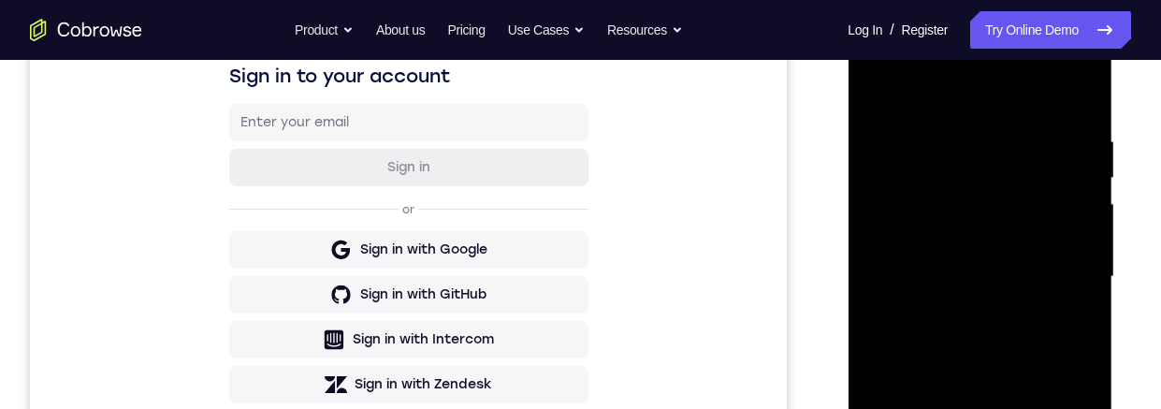
click at [1061, 273] on div at bounding box center [980, 277] width 236 height 524
click at [1063, 269] on div at bounding box center [980, 277] width 236 height 524
click at [1073, 288] on div at bounding box center [980, 277] width 236 height 524
click at [1076, 250] on div at bounding box center [980, 277] width 236 height 524
click at [1070, 240] on div at bounding box center [980, 277] width 236 height 524
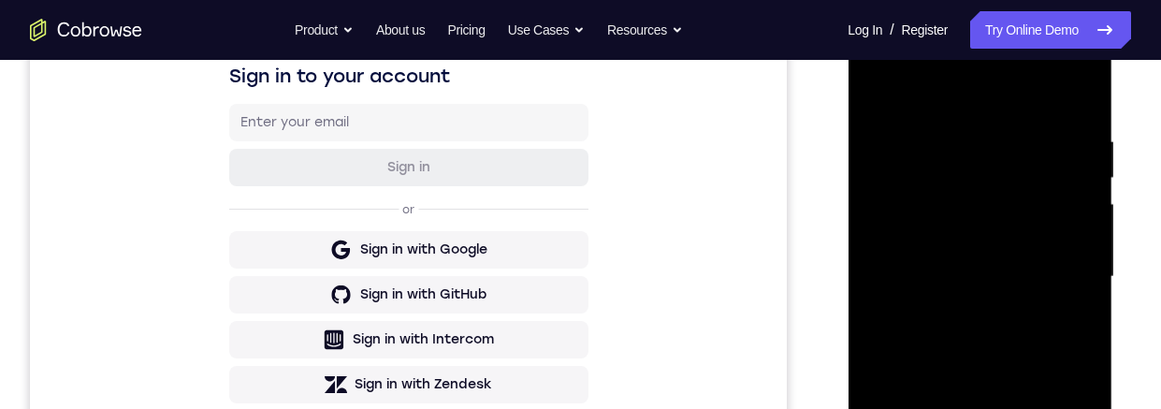
click at [1059, 259] on div at bounding box center [980, 277] width 236 height 524
click at [1069, 220] on div at bounding box center [980, 277] width 236 height 524
click at [1059, 224] on div at bounding box center [980, 277] width 236 height 524
click at [1077, 268] on div at bounding box center [980, 277] width 236 height 524
click at [1078, 97] on div at bounding box center [980, 277] width 236 height 524
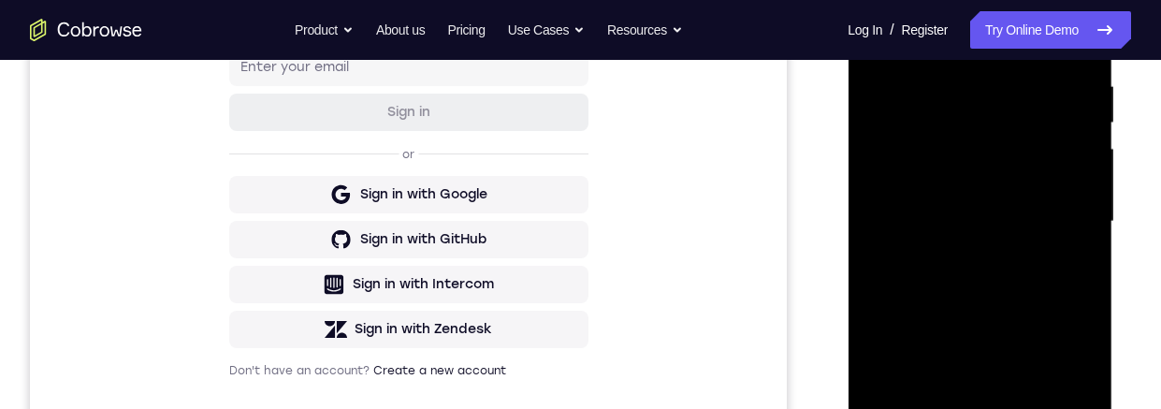
scroll to position [444, 0]
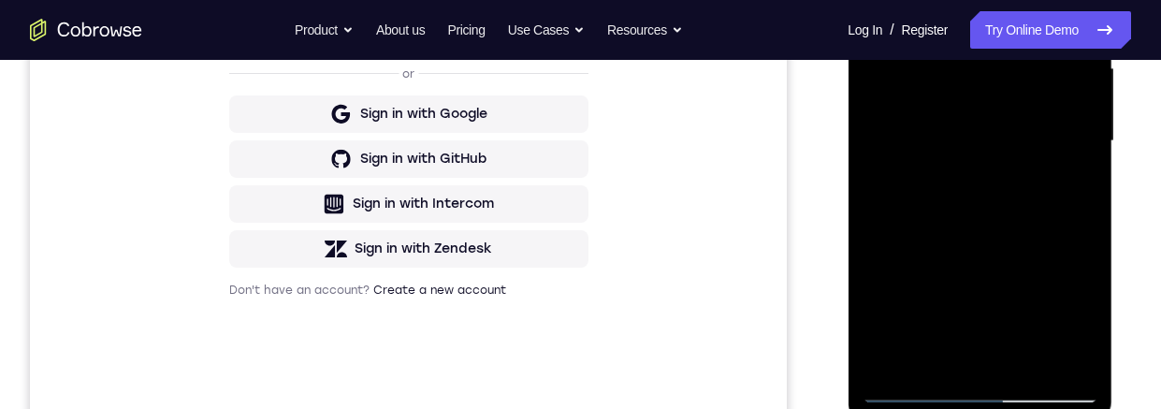
click at [1030, 363] on div at bounding box center [980, 141] width 236 height 524
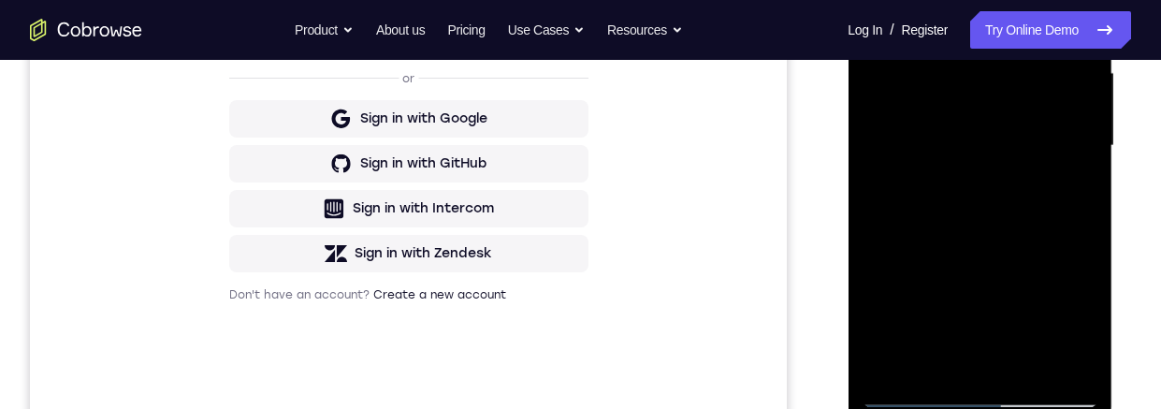
click at [1008, 247] on div at bounding box center [980, 146] width 236 height 524
click at [960, 171] on div at bounding box center [980, 146] width 236 height 524
click at [1149, 141] on div "Your Support Agent Your Customer Web iOS Android Next Steps We’d be happy to gi…" at bounding box center [580, 237] width 1161 height 1234
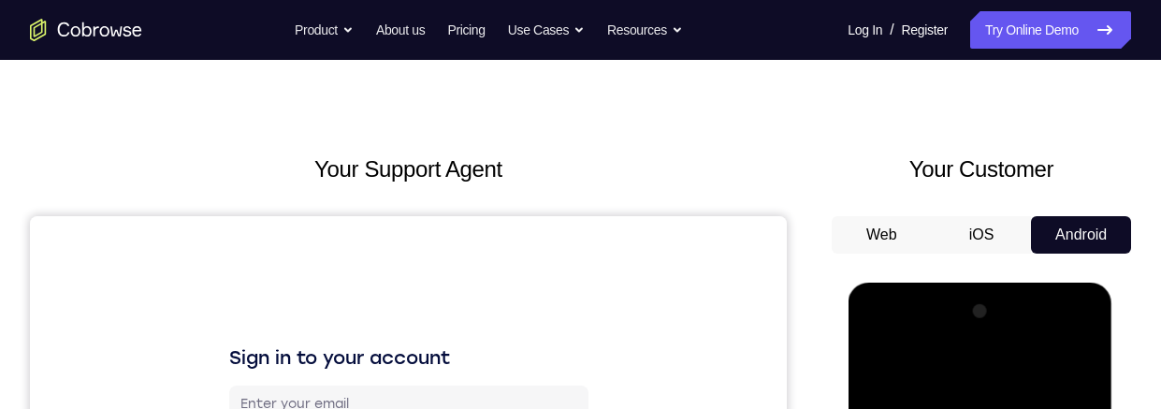
scroll to position [184, 0]
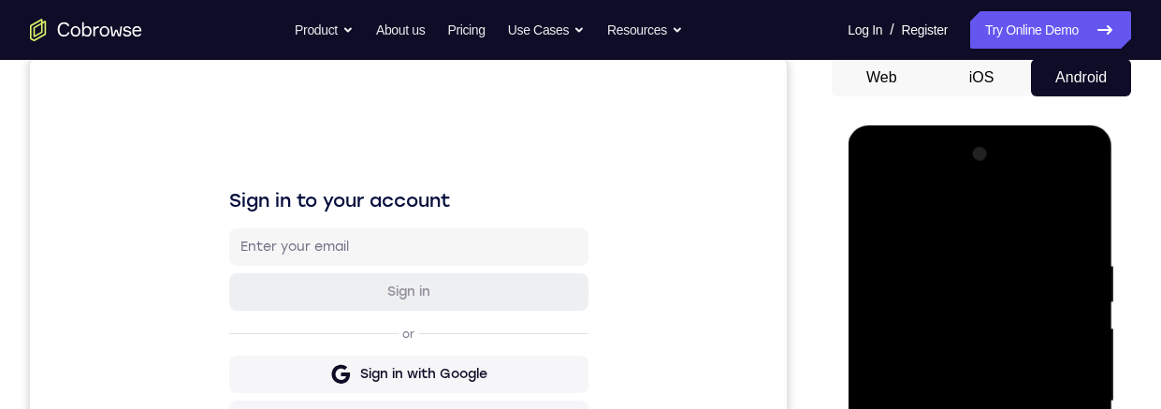
click at [931, 408] on div at bounding box center [980, 401] width 236 height 524
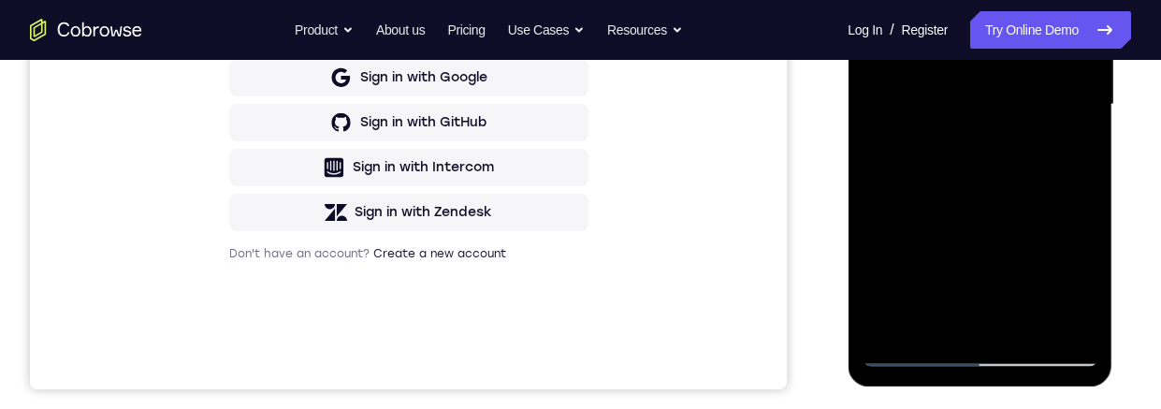
click at [1082, 284] on div at bounding box center [980, 105] width 236 height 524
click at [1016, 209] on div at bounding box center [980, 105] width 236 height 524
click at [1076, 149] on div at bounding box center [980, 105] width 236 height 524
click at [873, 0] on div at bounding box center [980, 105] width 236 height 524
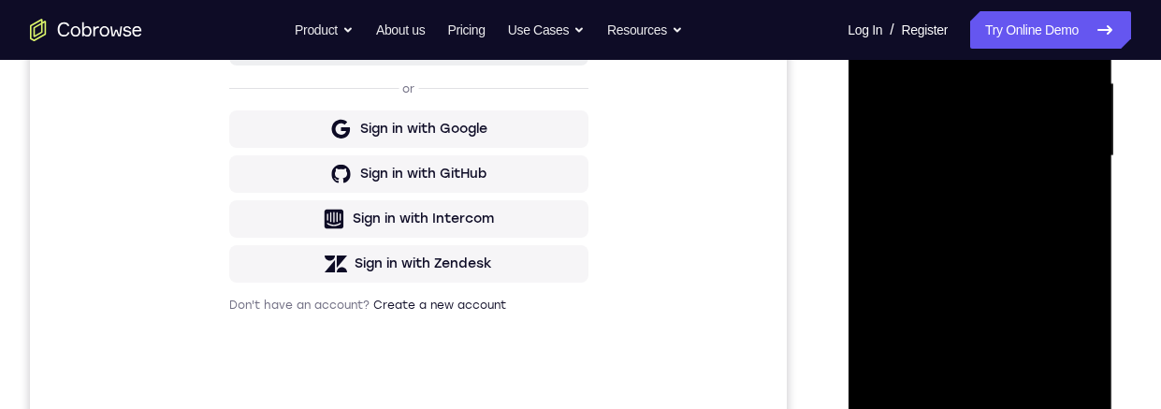
click at [913, 228] on div at bounding box center [980, 156] width 236 height 524
click at [933, 375] on div at bounding box center [980, 156] width 236 height 524
click at [956, 258] on div at bounding box center [980, 156] width 236 height 524
click at [1061, 191] on div at bounding box center [980, 156] width 236 height 524
click at [1082, 332] on div at bounding box center [980, 156] width 236 height 524
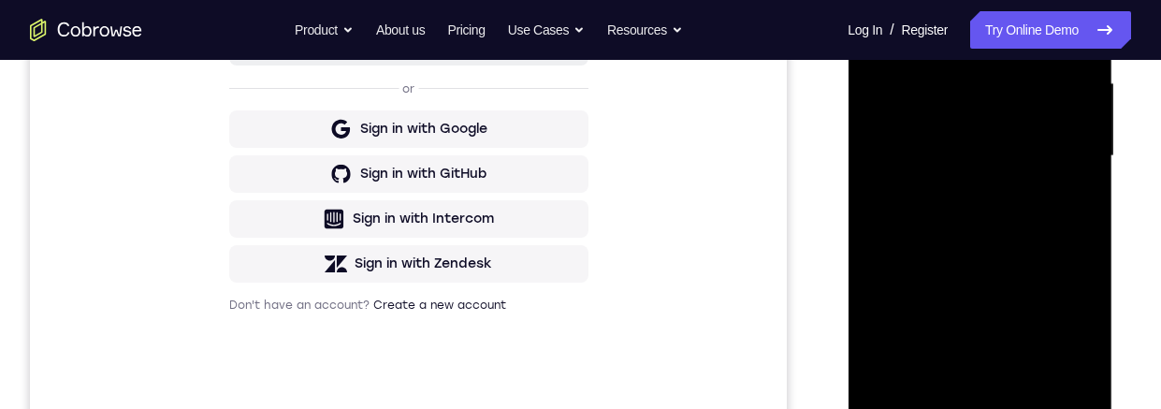
click at [1082, 332] on div at bounding box center [980, 156] width 236 height 524
click at [938, 372] on div at bounding box center [980, 156] width 236 height 524
click at [954, 302] on div at bounding box center [980, 156] width 236 height 524
click at [1081, 305] on div at bounding box center [980, 156] width 236 height 524
click at [1065, 191] on div at bounding box center [980, 156] width 236 height 524
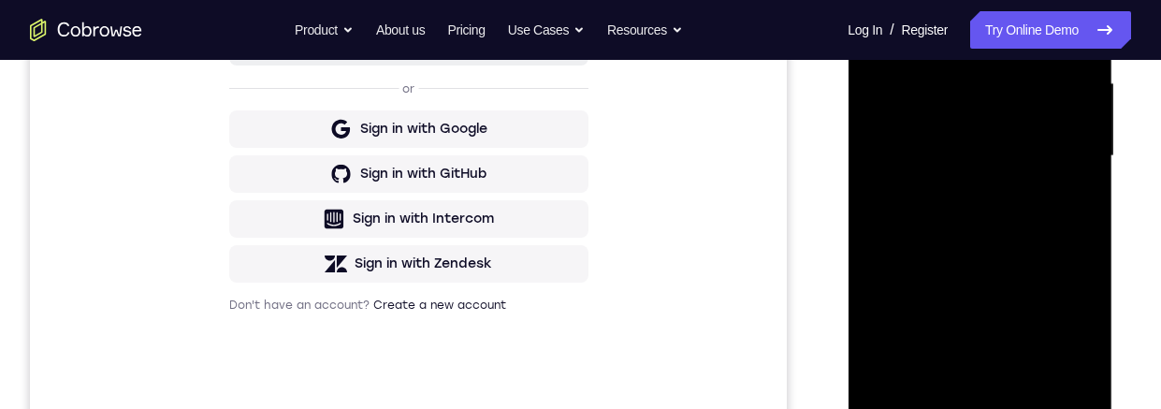
click at [878, 0] on div at bounding box center [980, 156] width 236 height 524
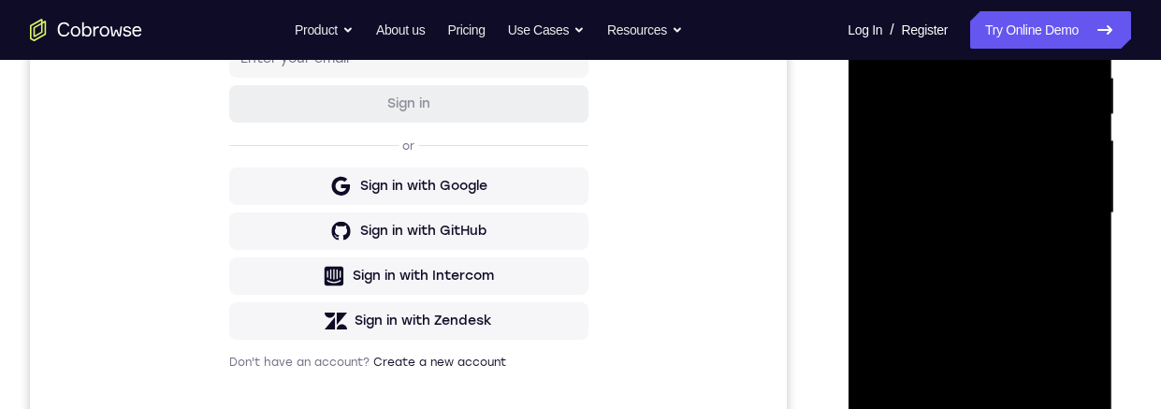
scroll to position [324, 0]
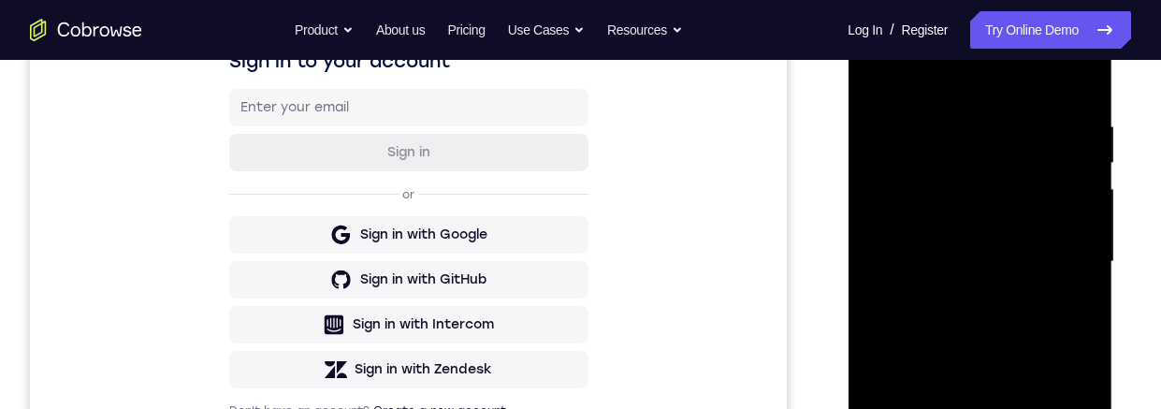
click at [872, 71] on div at bounding box center [980, 262] width 236 height 524
click at [1080, 72] on div at bounding box center [980, 262] width 236 height 524
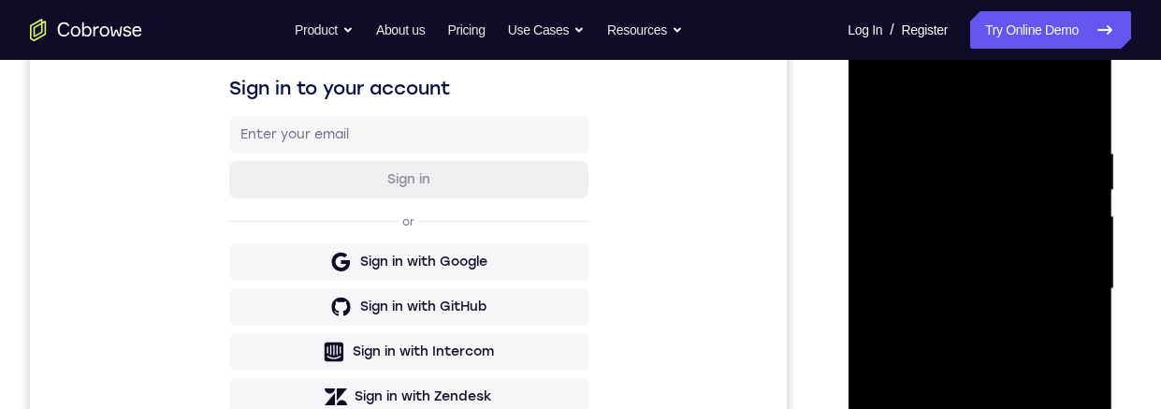
scroll to position [296, 0]
click at [885, 188] on div at bounding box center [980, 290] width 236 height 524
click at [1061, 295] on div at bounding box center [980, 290] width 236 height 524
click at [929, 181] on div at bounding box center [980, 290] width 236 height 524
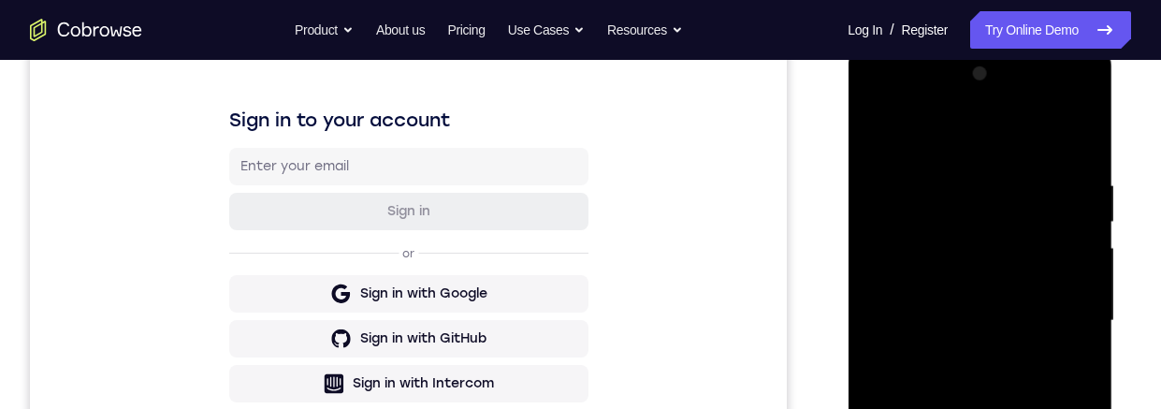
scroll to position [241, 0]
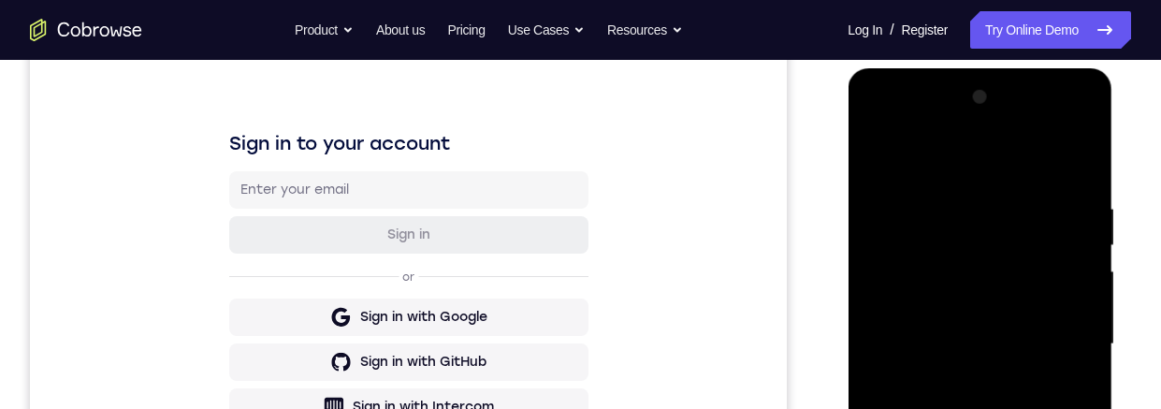
click at [877, 154] on div at bounding box center [980, 344] width 236 height 524
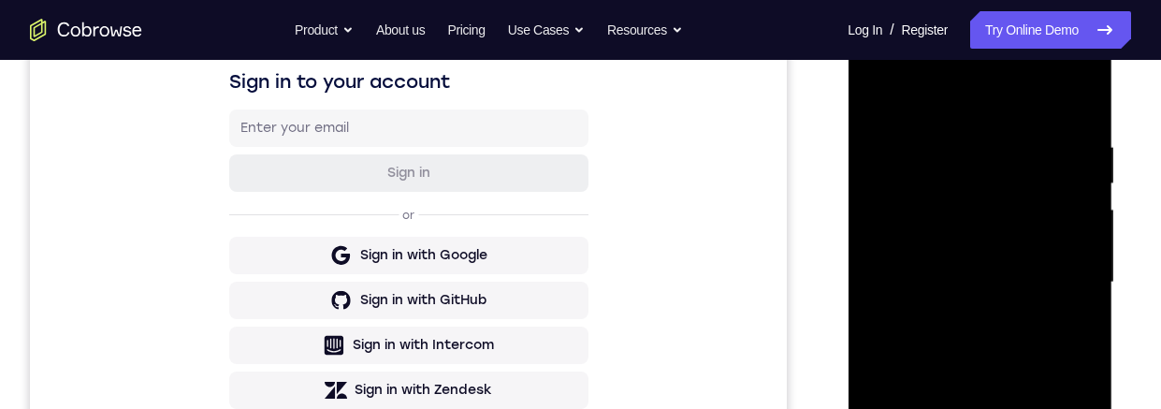
click at [873, 98] on div at bounding box center [980, 283] width 236 height 524
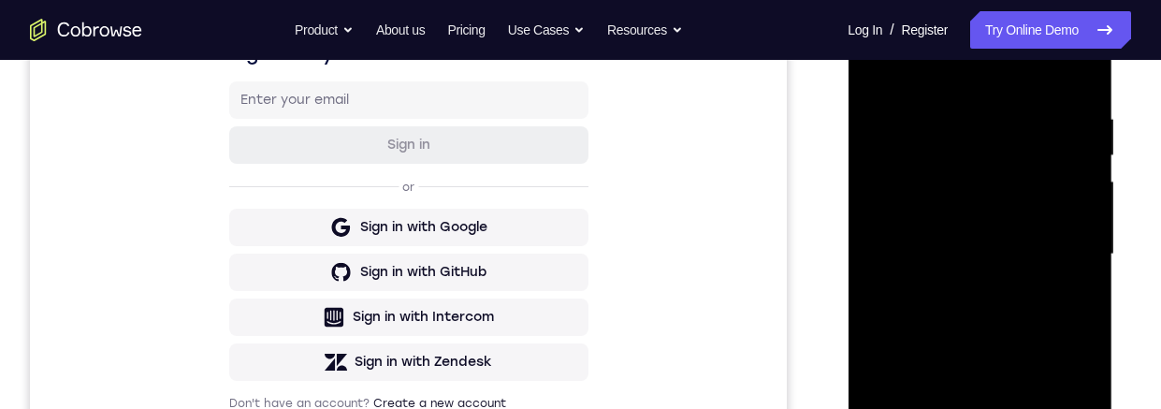
scroll to position [372, 0]
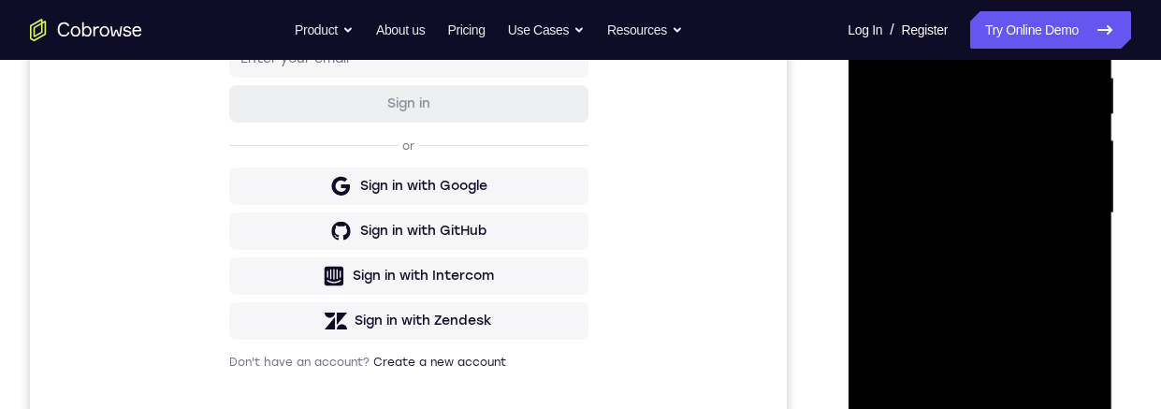
click at [1081, 222] on div at bounding box center [980, 213] width 236 height 524
click at [1082, 221] on div at bounding box center [980, 213] width 236 height 524
click at [1096, 224] on div at bounding box center [980, 213] width 236 height 524
click at [1093, 226] on div at bounding box center [980, 213] width 236 height 524
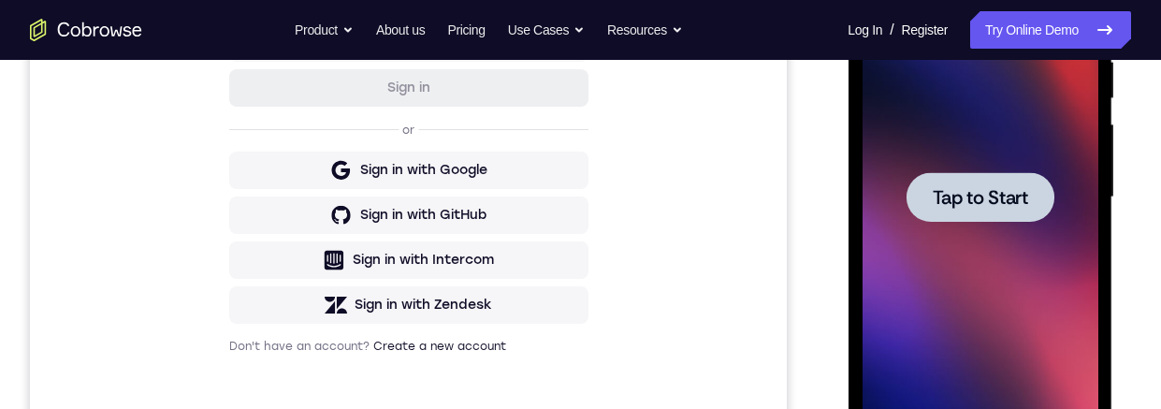
scroll to position [464, 0]
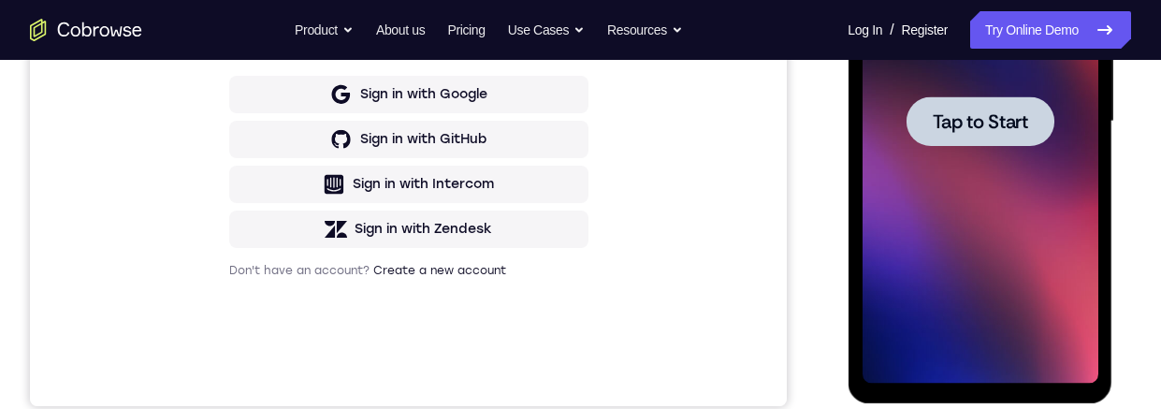
click at [985, 120] on span "Tap to Start" at bounding box center [979, 121] width 95 height 19
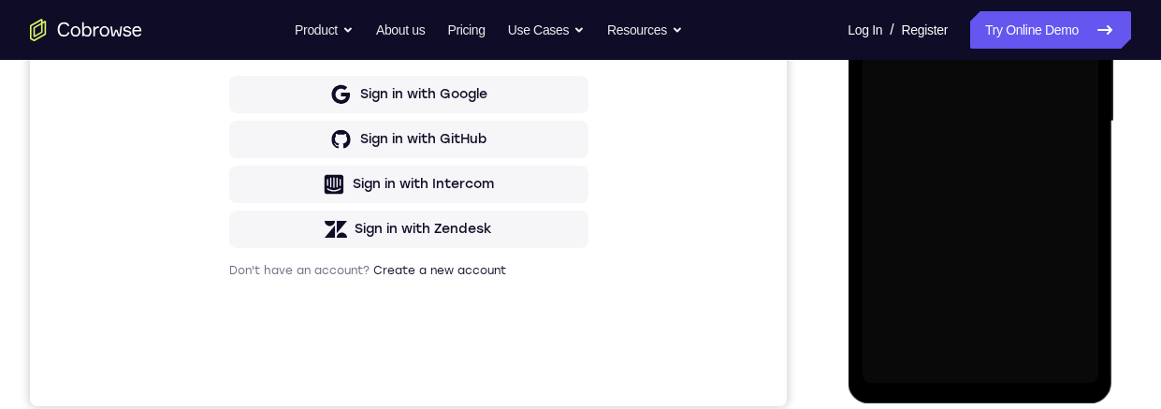
scroll to position [108, 0]
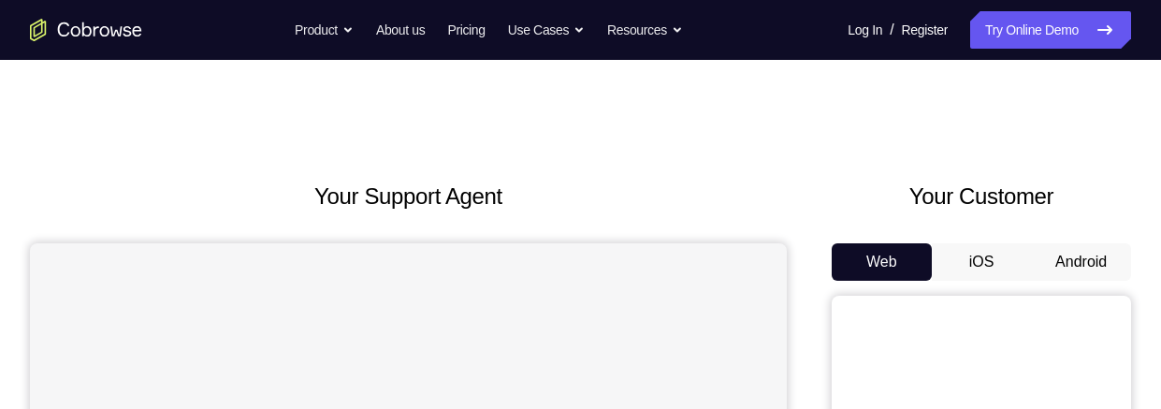
click at [1098, 265] on button "Android" at bounding box center [1081, 261] width 100 height 37
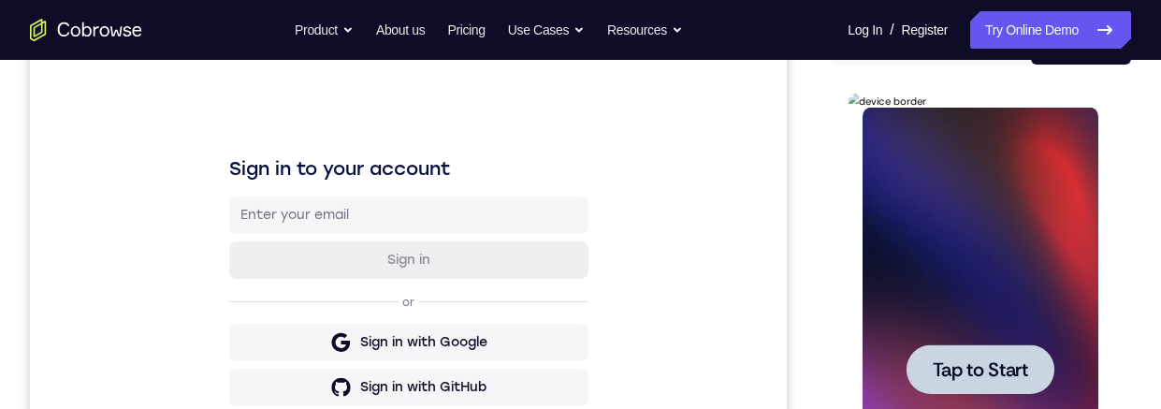
click at [960, 381] on div at bounding box center [980, 369] width 148 height 50
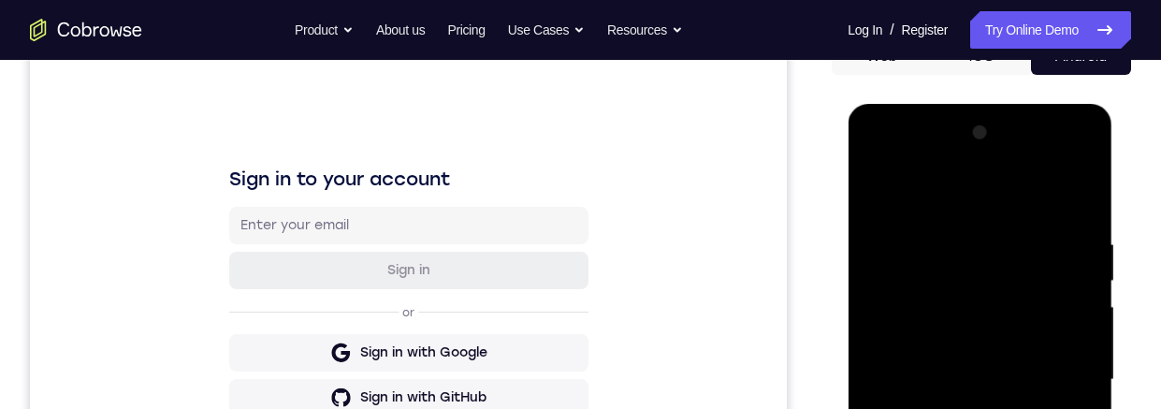
scroll to position [571, 0]
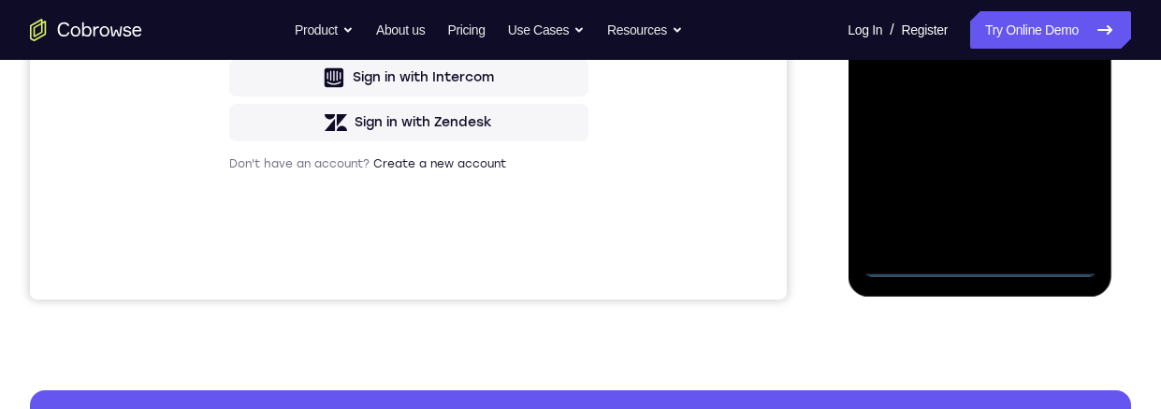
click at [976, 263] on div at bounding box center [980, 15] width 236 height 524
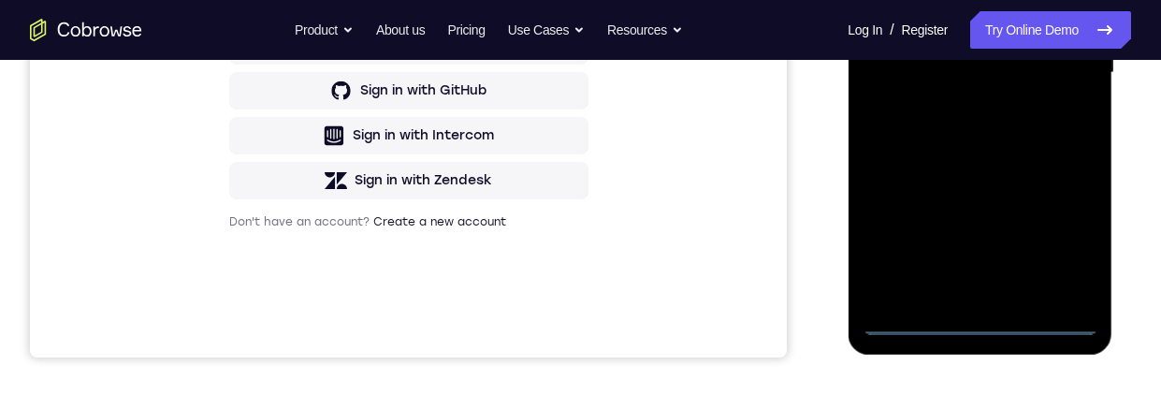
click at [1057, 240] on div at bounding box center [980, 73] width 236 height 524
click at [920, 0] on div at bounding box center [980, 73] width 236 height 524
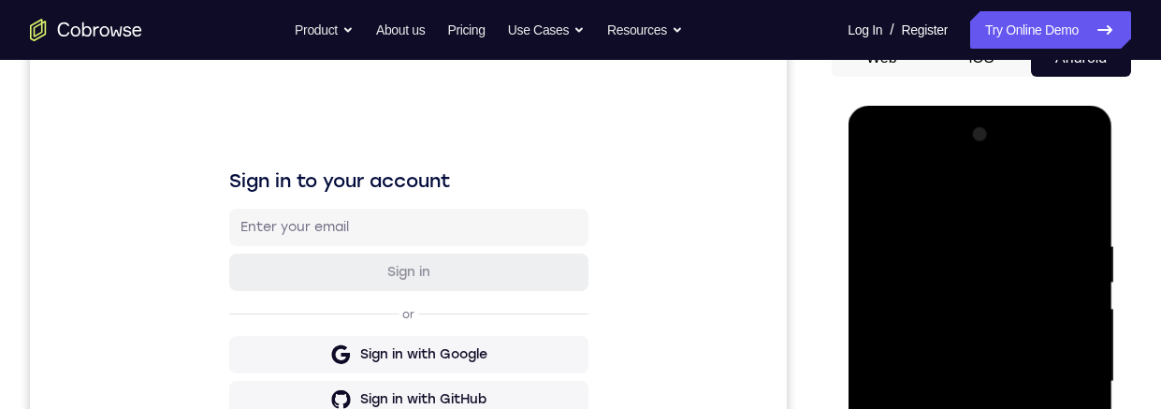
scroll to position [276, 0]
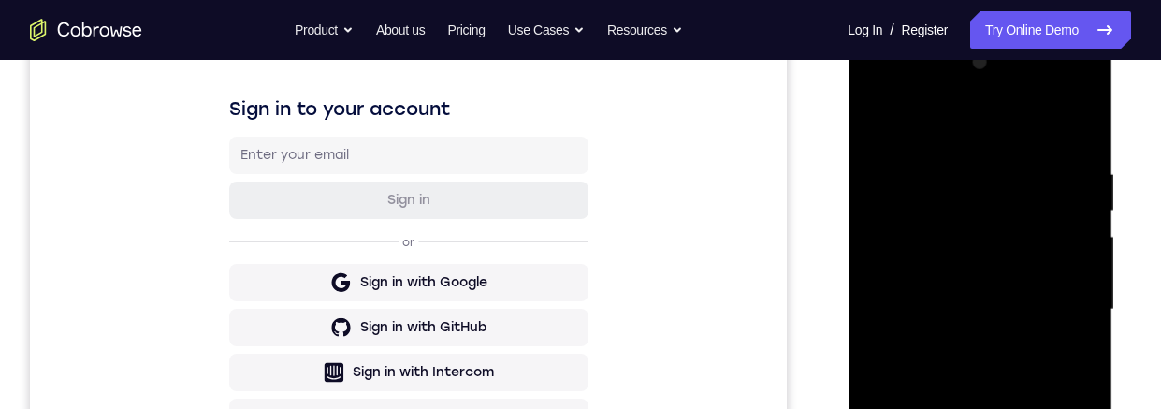
click at [1057, 304] on div at bounding box center [980, 310] width 236 height 524
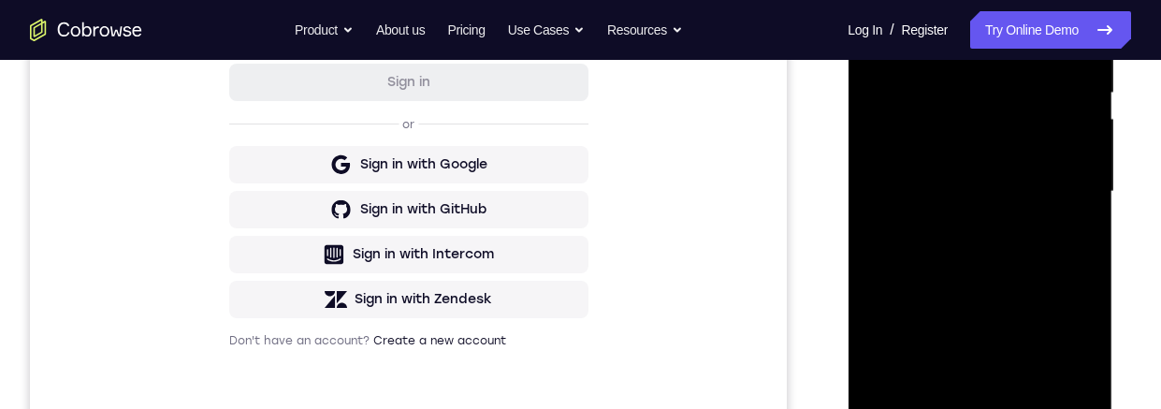
click at [958, 408] on div at bounding box center [980, 192] width 236 height 524
click at [977, 180] on div at bounding box center [980, 192] width 236 height 524
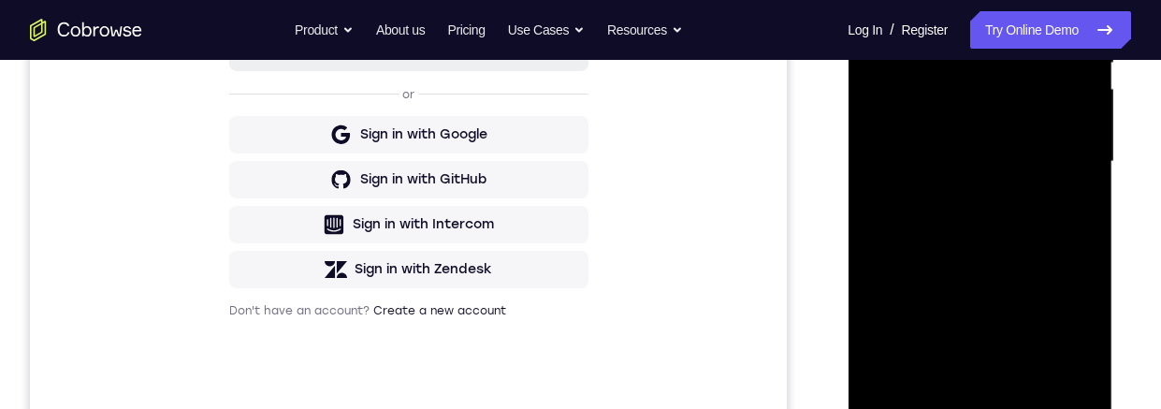
click at [986, 118] on div at bounding box center [980, 162] width 236 height 524
click at [878, 182] on div at bounding box center [980, 162] width 236 height 524
click at [920, 227] on div at bounding box center [980, 162] width 236 height 524
click at [1026, 240] on div at bounding box center [980, 162] width 236 height 524
click at [1033, 379] on div at bounding box center [980, 162] width 236 height 524
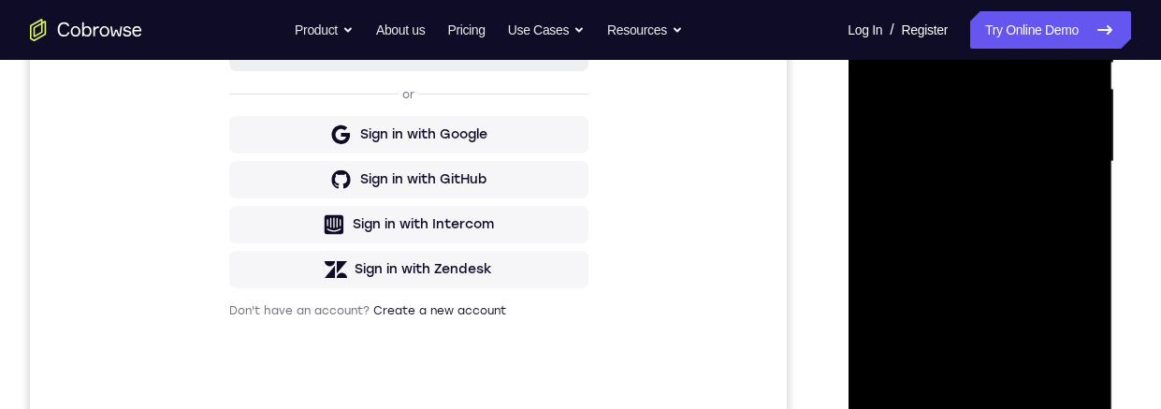
scroll to position [343, 0]
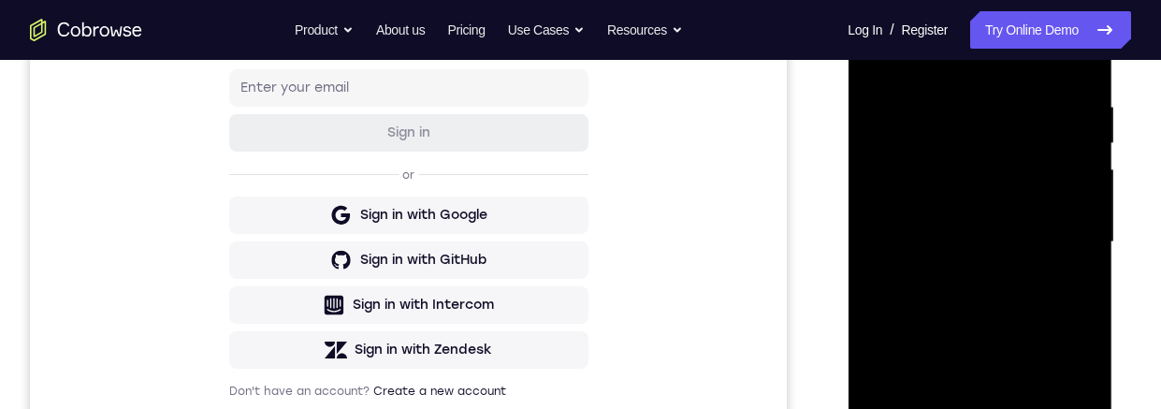
click at [1032, 336] on div at bounding box center [980, 242] width 236 height 524
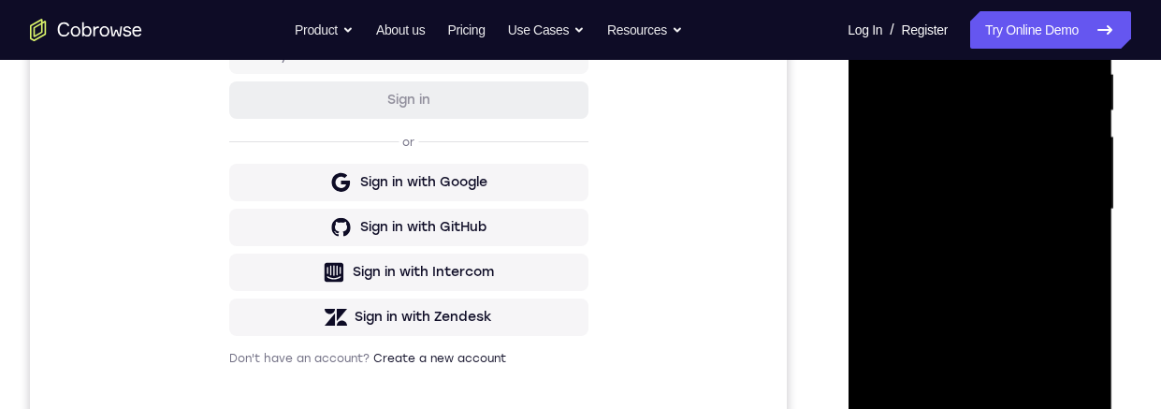
click at [1044, 276] on div at bounding box center [980, 210] width 236 height 524
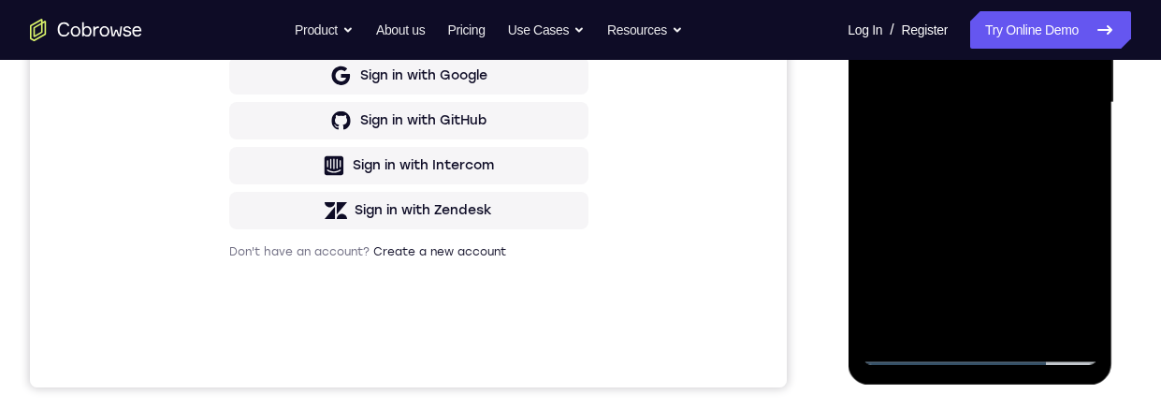
scroll to position [263, 0]
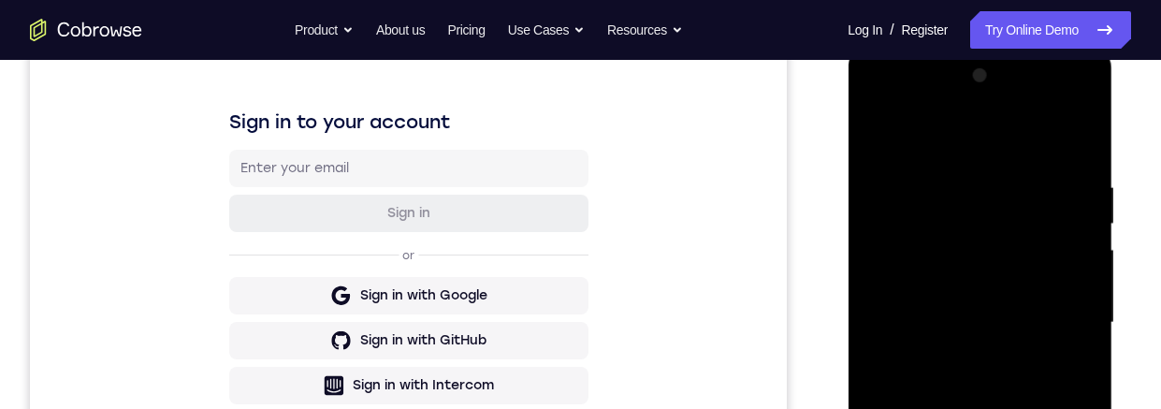
click at [883, 130] on div at bounding box center [980, 323] width 236 height 524
click at [1007, 344] on div at bounding box center [980, 323] width 236 height 524
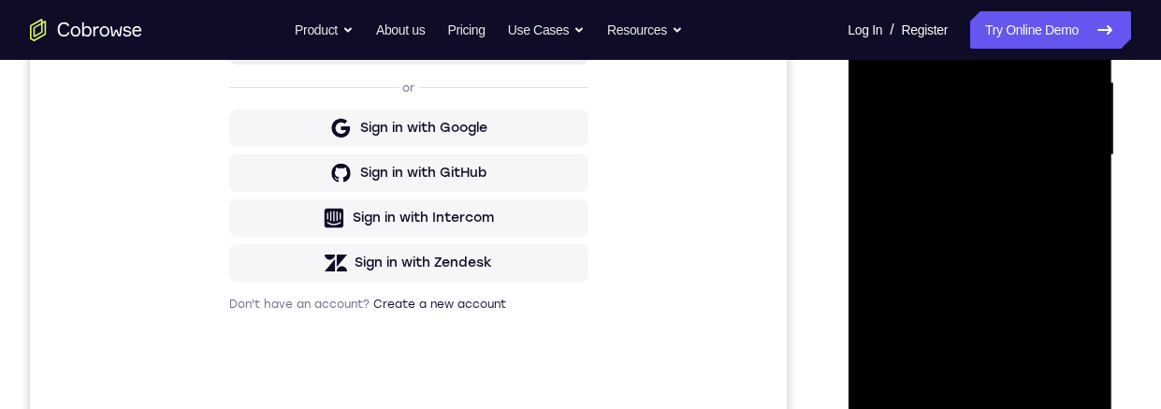
scroll to position [473, 0]
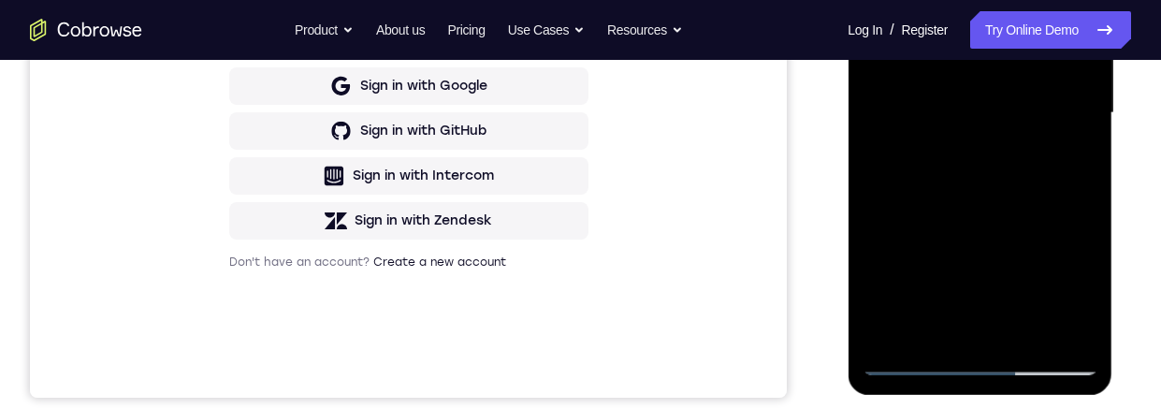
click at [886, 0] on div at bounding box center [980, 113] width 236 height 524
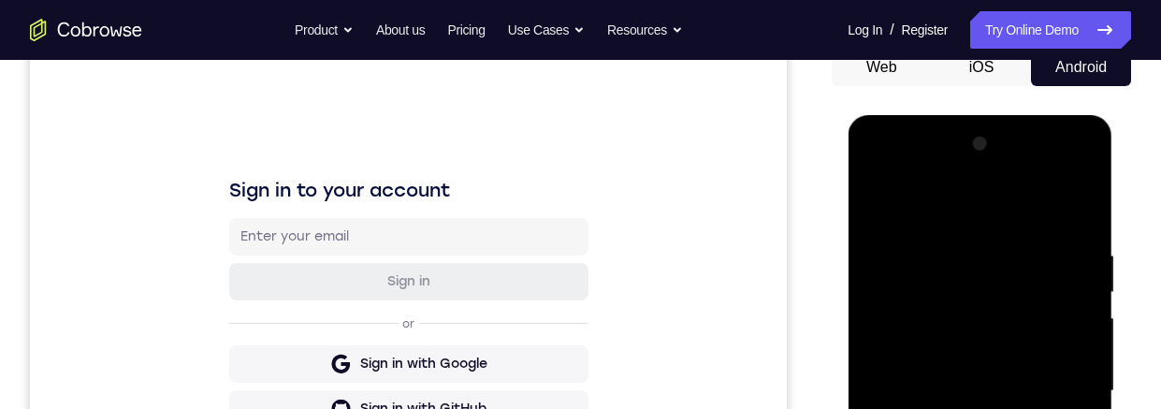
scroll to position [350, 0]
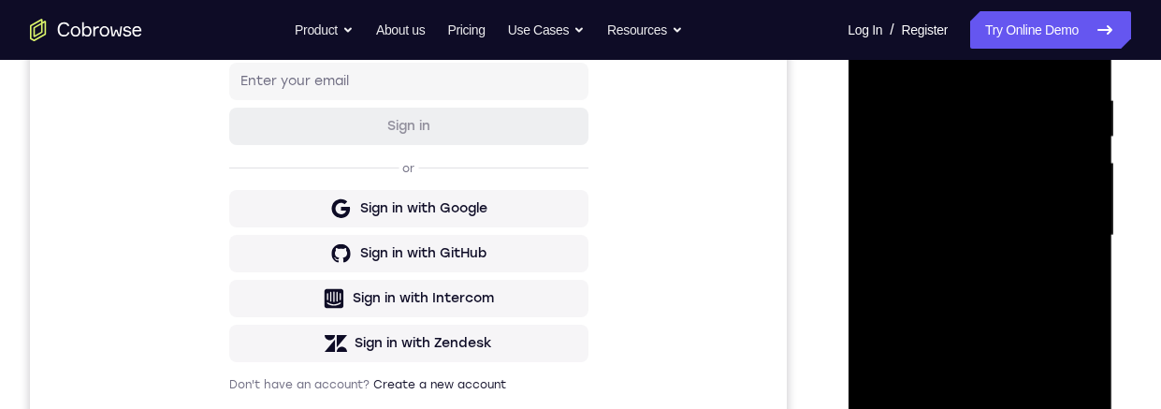
click at [1017, 308] on div at bounding box center [980, 236] width 236 height 524
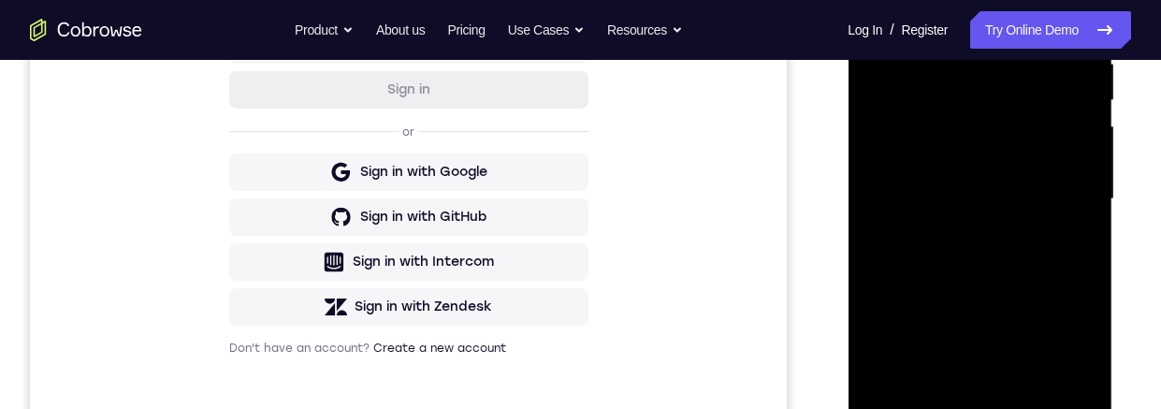
scroll to position [420, 0]
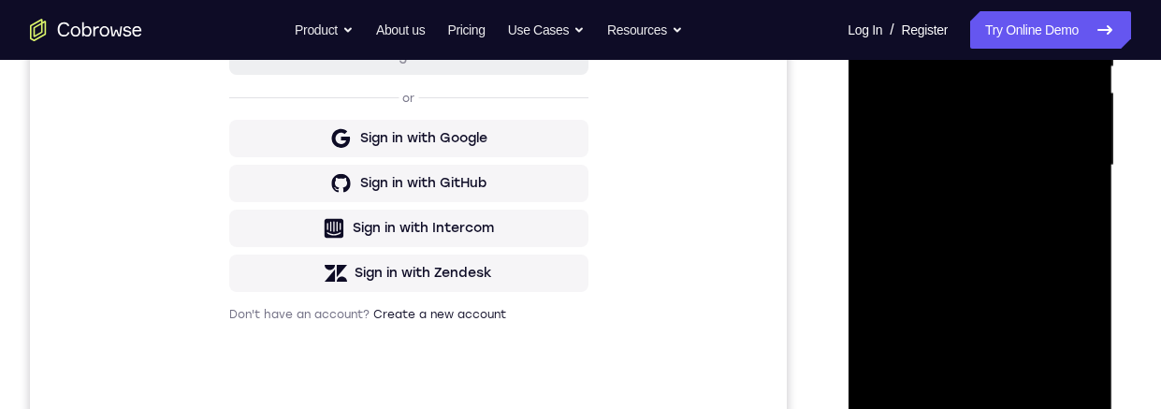
click at [876, 0] on div at bounding box center [980, 166] width 236 height 524
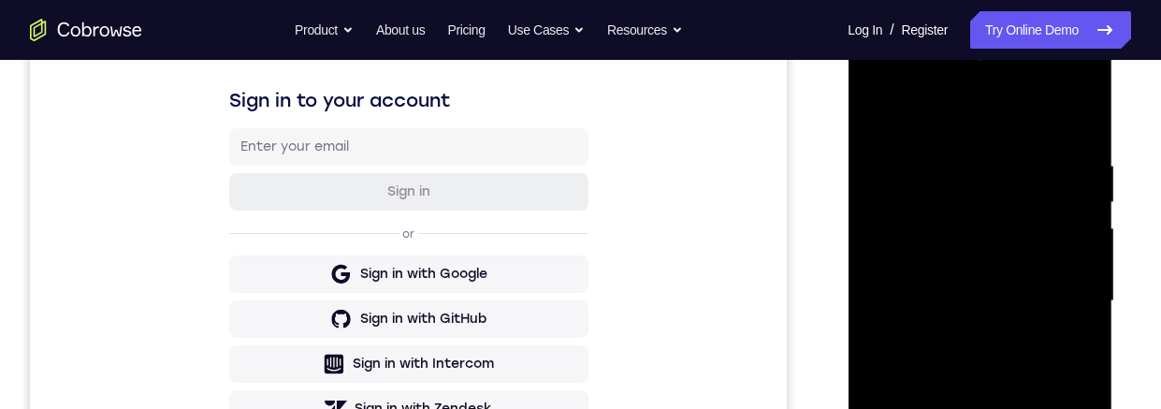
click at [890, 106] on div at bounding box center [980, 301] width 236 height 524
click at [952, 137] on div at bounding box center [980, 301] width 236 height 524
click at [1072, 307] on div at bounding box center [980, 301] width 236 height 524
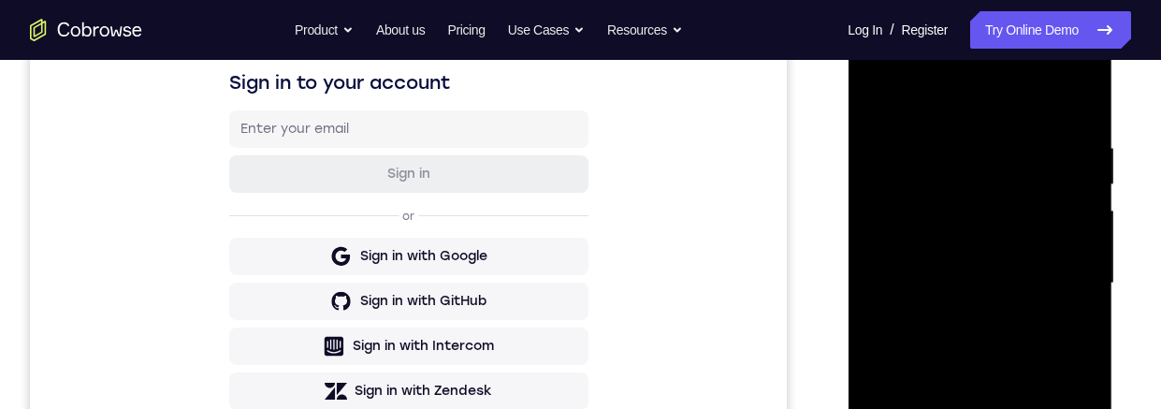
click at [1072, 279] on div at bounding box center [980, 284] width 236 height 524
click at [1080, 286] on div at bounding box center [980, 284] width 236 height 524
click at [1069, 306] on div at bounding box center [980, 284] width 236 height 524
click at [1074, 312] on div at bounding box center [980, 284] width 236 height 524
click at [1082, 296] on div at bounding box center [980, 284] width 236 height 524
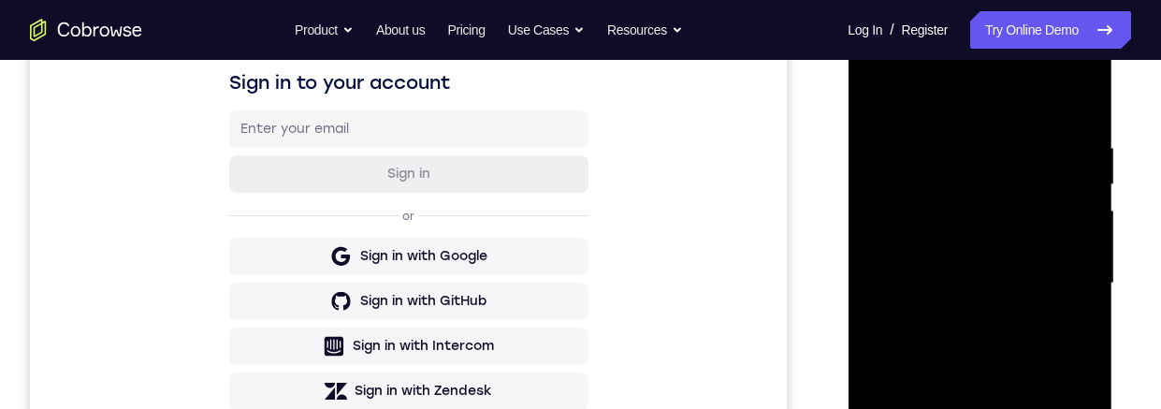
click at [1080, 296] on div at bounding box center [980, 284] width 236 height 524
click at [1077, 293] on div at bounding box center [980, 284] width 236 height 524
click at [1069, 294] on div at bounding box center [980, 284] width 236 height 524
click at [1063, 291] on div at bounding box center [980, 284] width 236 height 524
click at [1076, 301] on div at bounding box center [980, 284] width 236 height 524
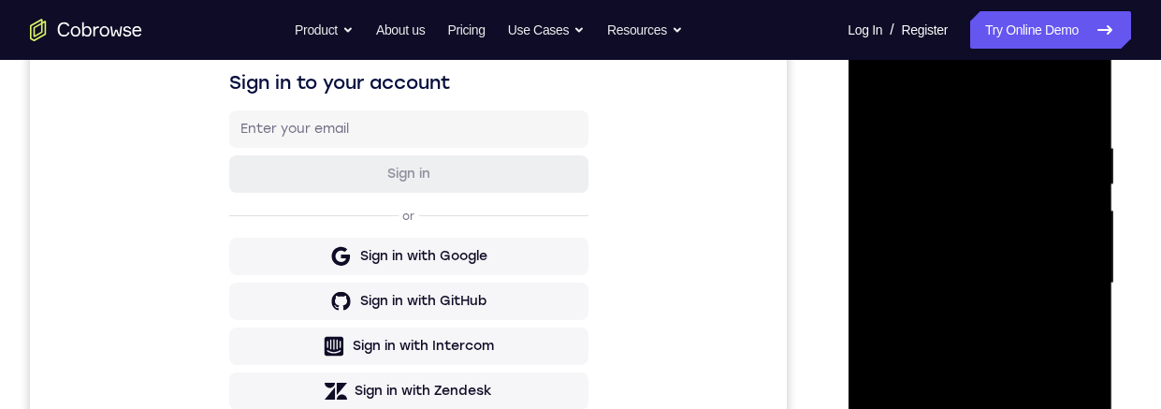
click at [1078, 295] on div at bounding box center [980, 284] width 236 height 524
click at [1076, 308] on div at bounding box center [980, 284] width 236 height 524
click at [1072, 294] on div at bounding box center [980, 284] width 236 height 524
click at [1078, 291] on div at bounding box center [980, 284] width 236 height 524
click at [1068, 299] on div at bounding box center [980, 284] width 236 height 524
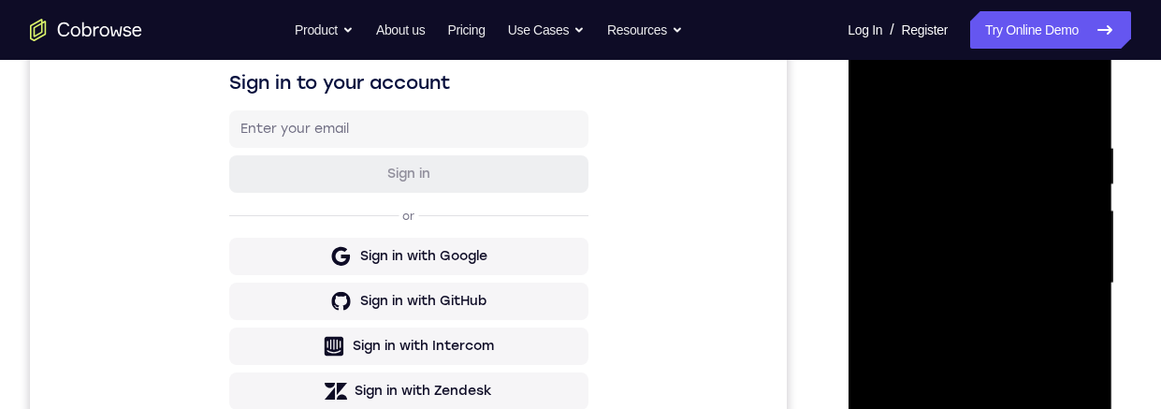
click at [1074, 288] on div at bounding box center [980, 284] width 236 height 524
click at [1072, 296] on div at bounding box center [980, 284] width 236 height 524
click at [1082, 285] on div at bounding box center [980, 284] width 236 height 524
click at [1080, 287] on div at bounding box center [980, 284] width 236 height 524
click at [1065, 310] on div at bounding box center [980, 284] width 236 height 524
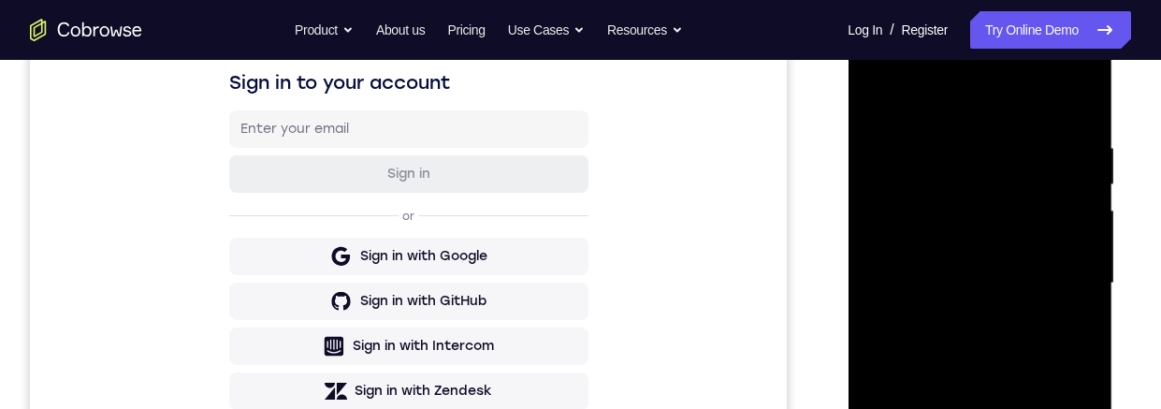
click at [1070, 293] on div at bounding box center [980, 284] width 236 height 524
click at [1078, 313] on div at bounding box center [980, 284] width 236 height 524
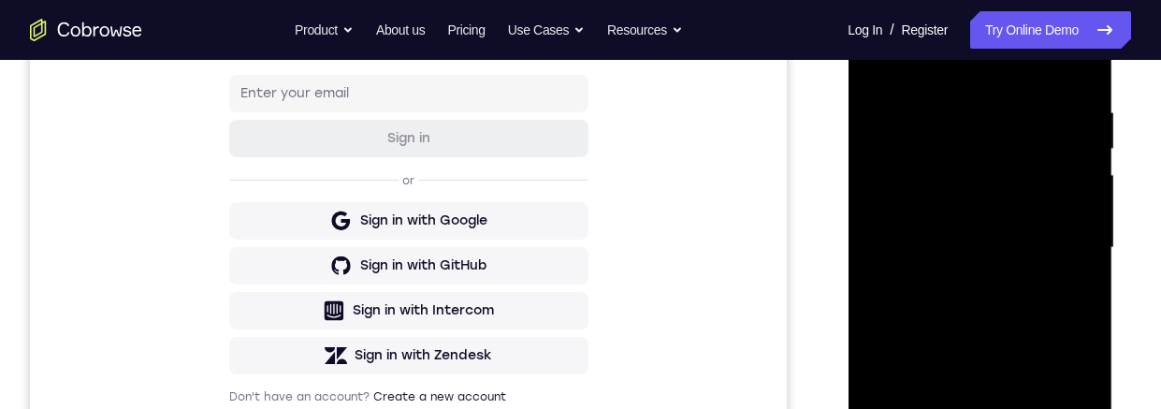
click at [1075, 290] on div at bounding box center [980, 248] width 236 height 524
click at [1073, 302] on div at bounding box center [980, 248] width 236 height 524
click at [1072, 291] on div at bounding box center [980, 248] width 236 height 524
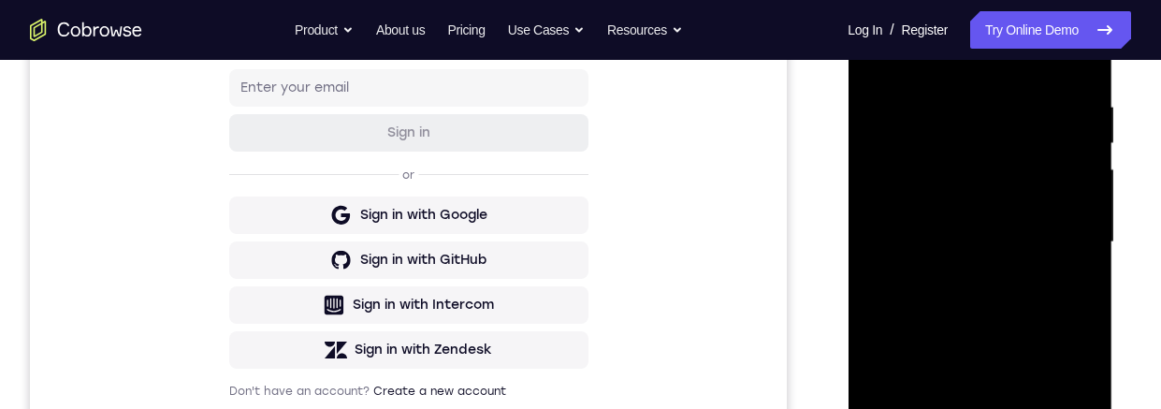
scroll to position [267, 0]
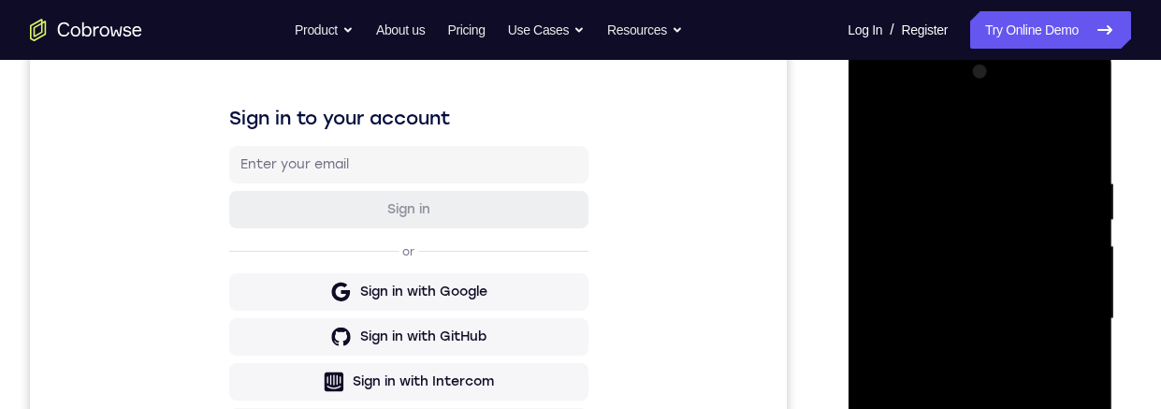
click at [1079, 137] on div at bounding box center [980, 319] width 236 height 524
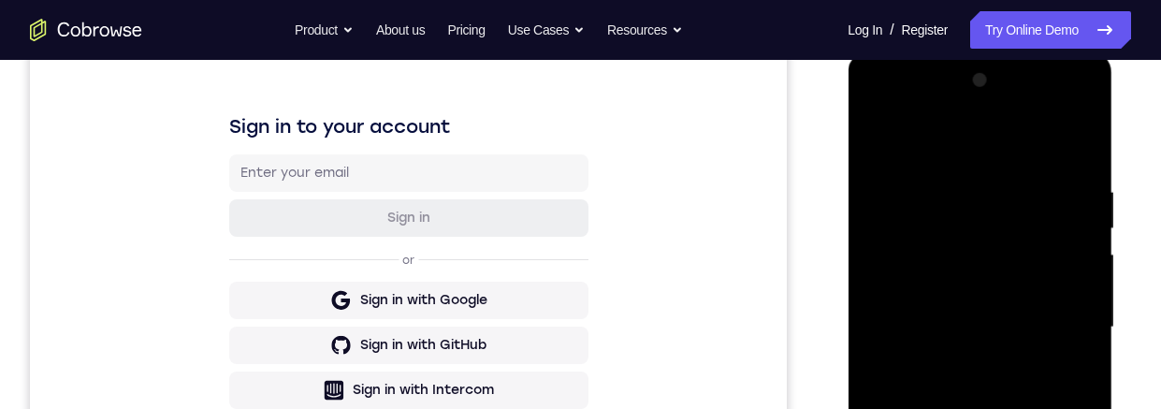
scroll to position [314, 0]
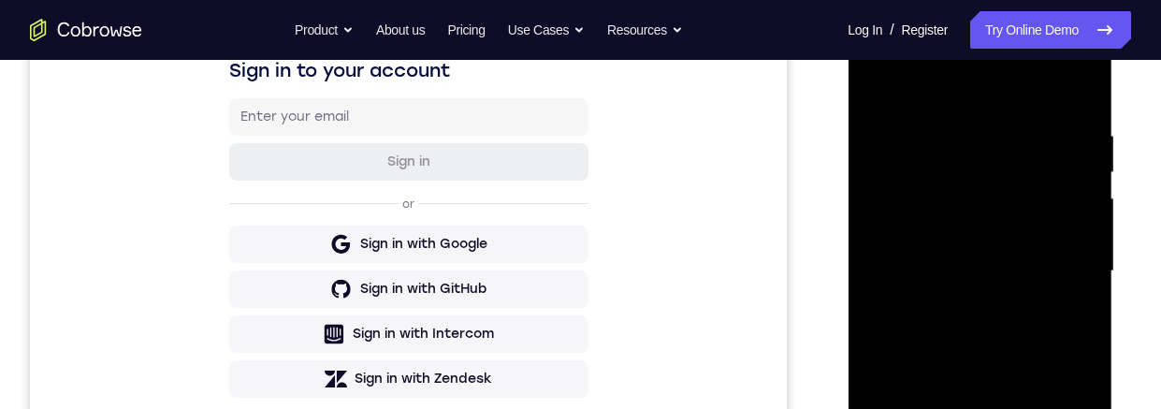
click at [1082, 286] on div at bounding box center [980, 271] width 236 height 524
click at [1082, 276] on div at bounding box center [980, 271] width 236 height 524
click at [1088, 270] on div at bounding box center [980, 271] width 236 height 524
click at [1088, 278] on div at bounding box center [980, 271] width 236 height 524
click at [1082, 282] on div at bounding box center [980, 271] width 236 height 524
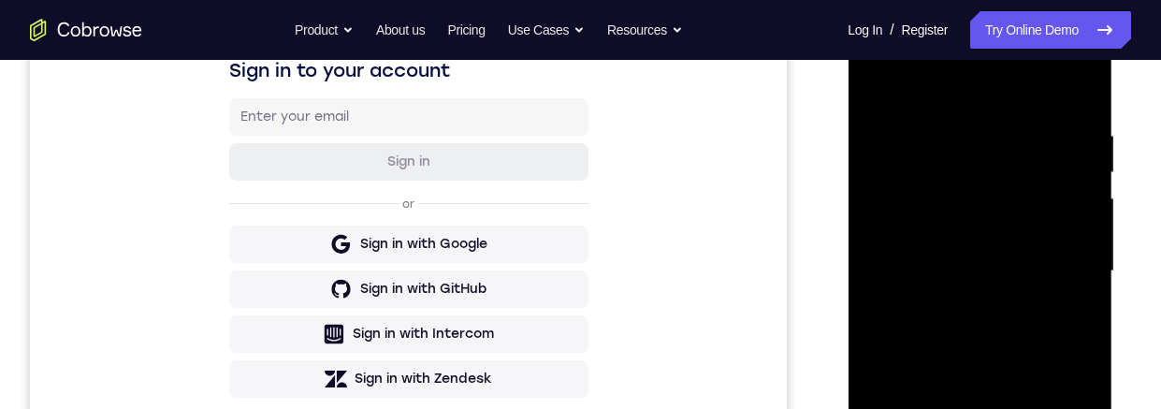
click at [1083, 285] on div at bounding box center [980, 271] width 236 height 524
click at [1090, 279] on div at bounding box center [980, 271] width 236 height 524
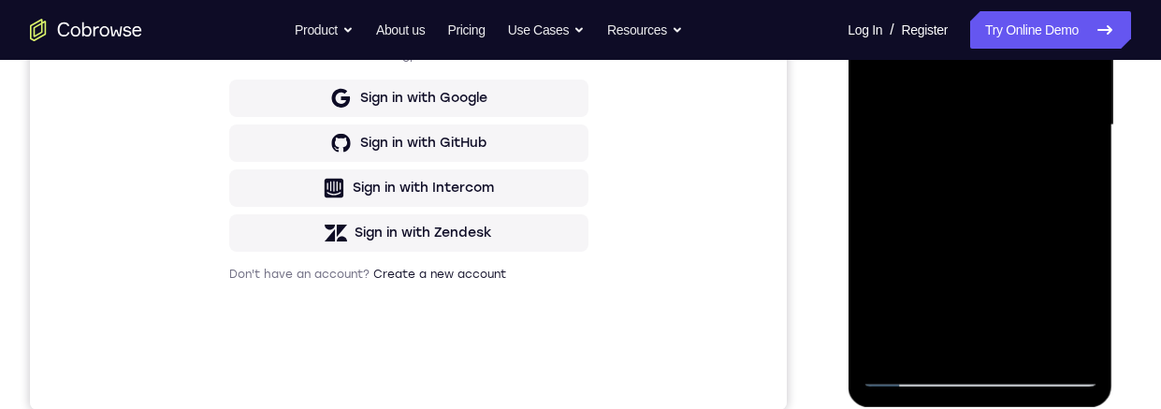
click at [935, 344] on div at bounding box center [980, 125] width 236 height 524
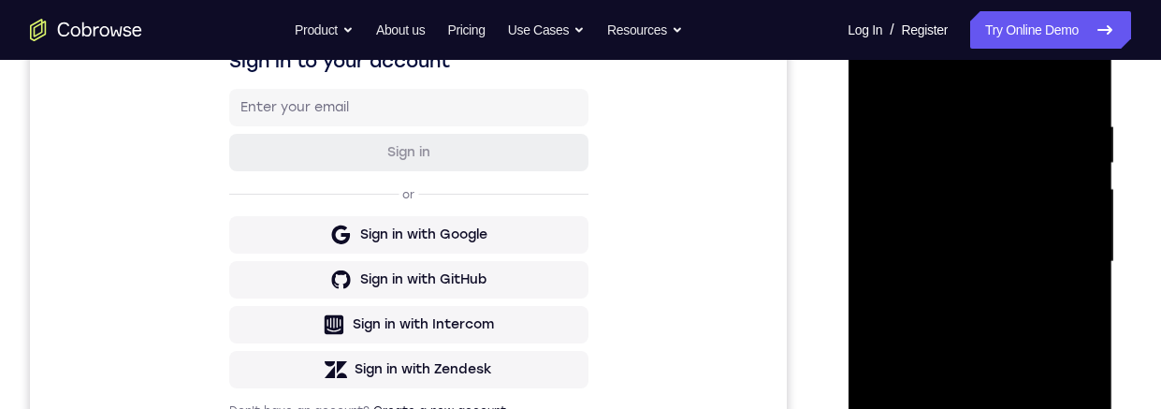
scroll to position [307, 0]
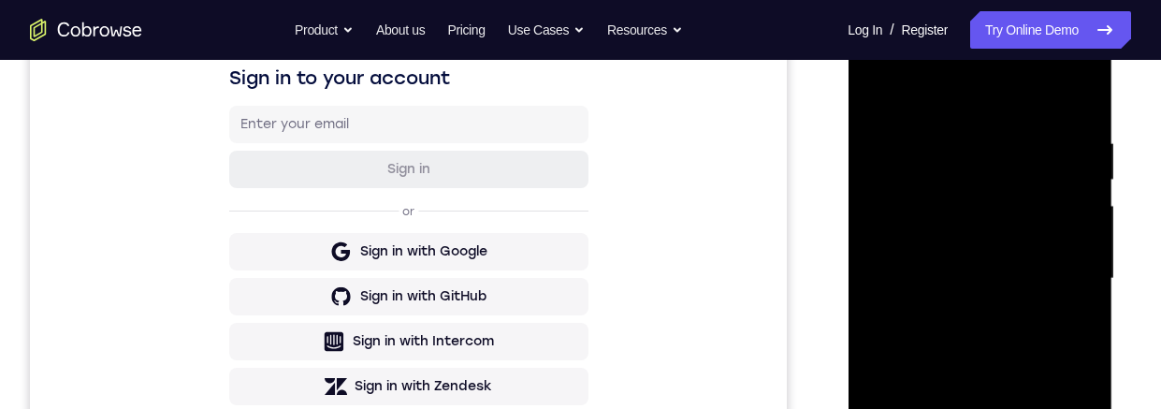
click at [915, 153] on div at bounding box center [980, 279] width 236 height 524
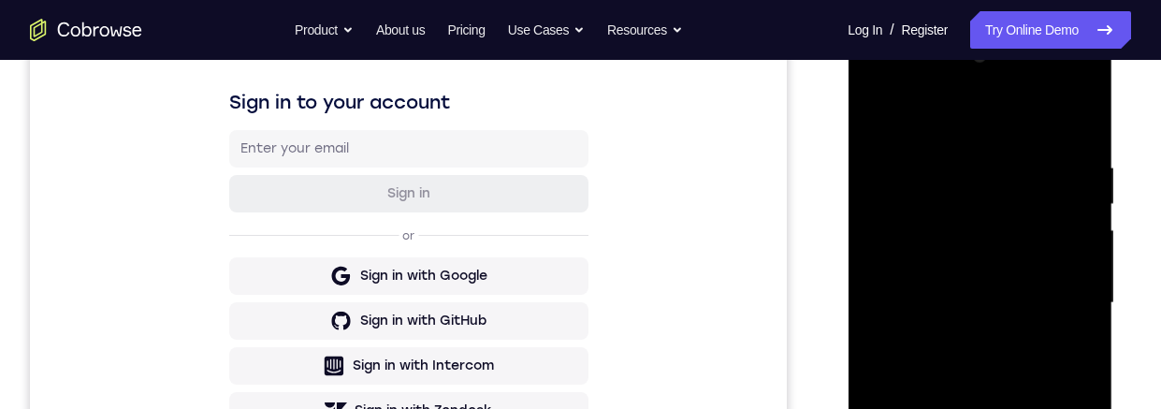
scroll to position [220, 0]
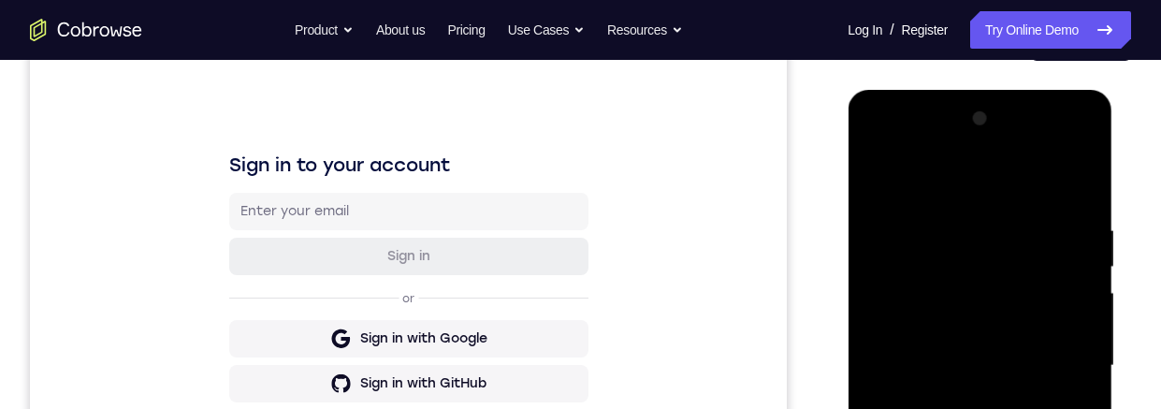
click at [872, 181] on div at bounding box center [980, 366] width 236 height 524
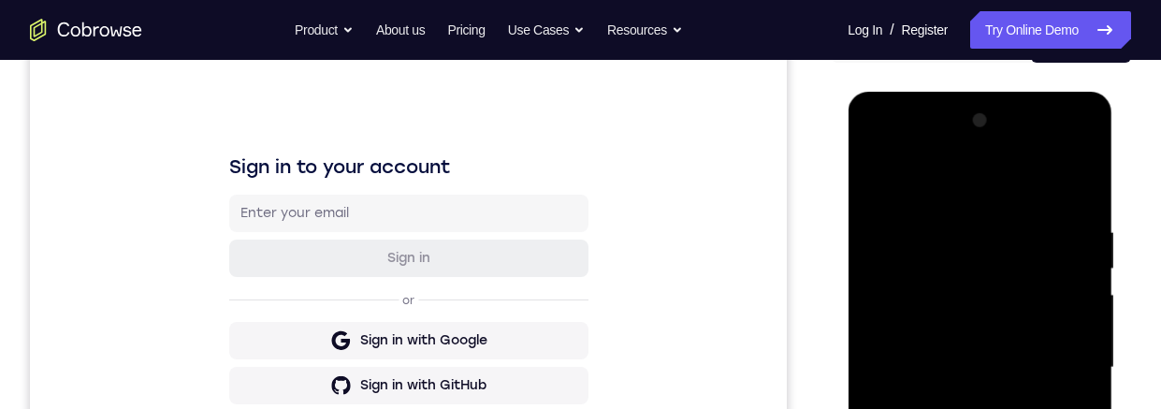
click at [1068, 317] on div at bounding box center [980, 368] width 236 height 524
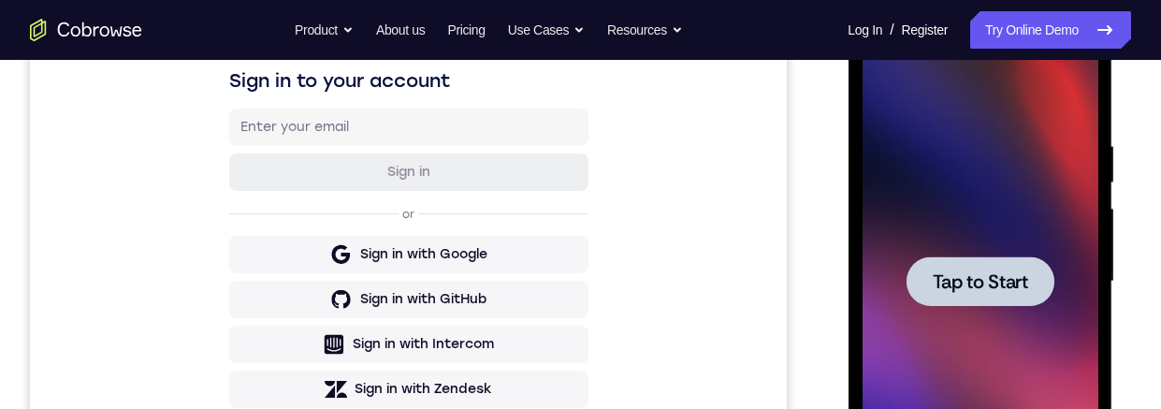
scroll to position [199, 0]
